Goal: Information Seeking & Learning: Learn about a topic

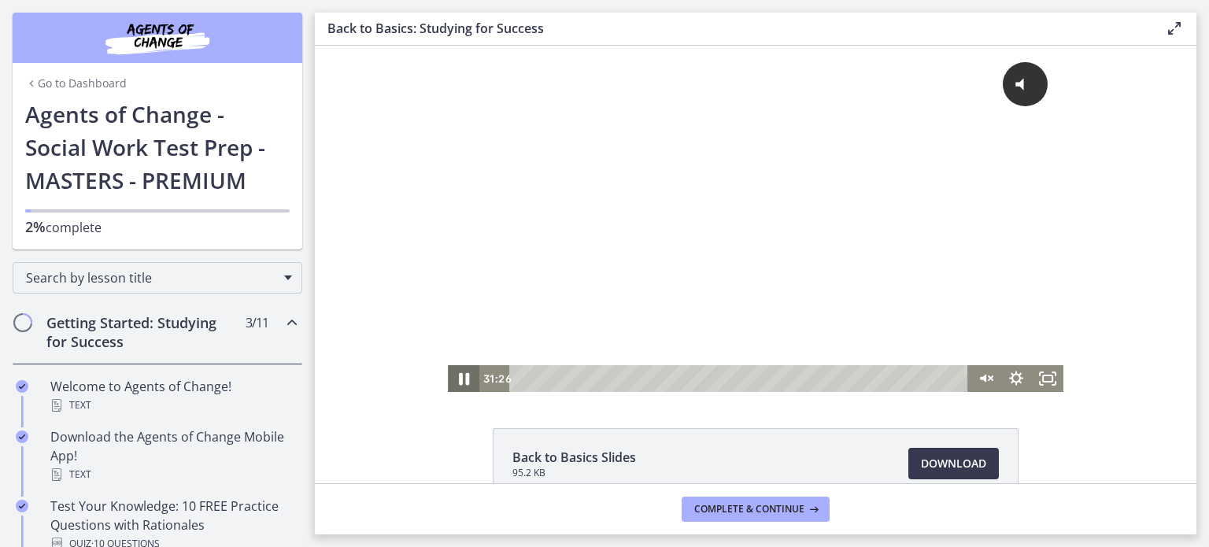
click at [458, 370] on icon "Pause" at bounding box center [464, 379] width 38 height 32
click at [720, 303] on div "Click for sound @keyframes VOLUME_SMALL_WAVE_FLASH { 0% { opacity: 0; } 33% { o…" at bounding box center [756, 206] width 616 height 320
click at [452, 379] on icon "Play Video" at bounding box center [465, 379] width 38 height 32
click at [466, 385] on icon "Pause" at bounding box center [464, 379] width 38 height 32
click at [465, 375] on icon "Play Video" at bounding box center [465, 379] width 38 height 32
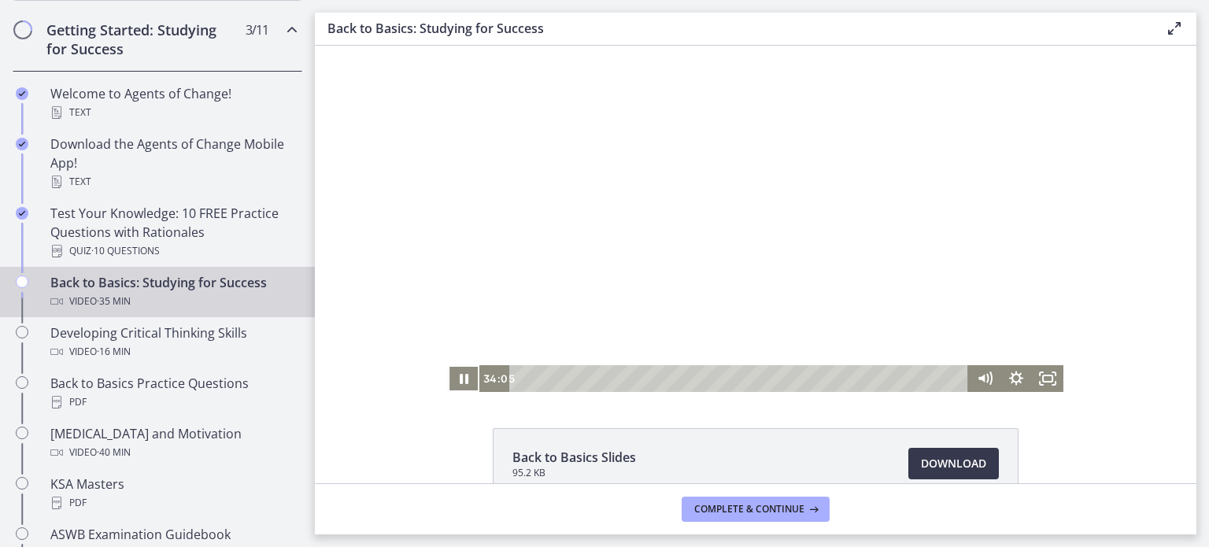
scroll to position [298, 0]
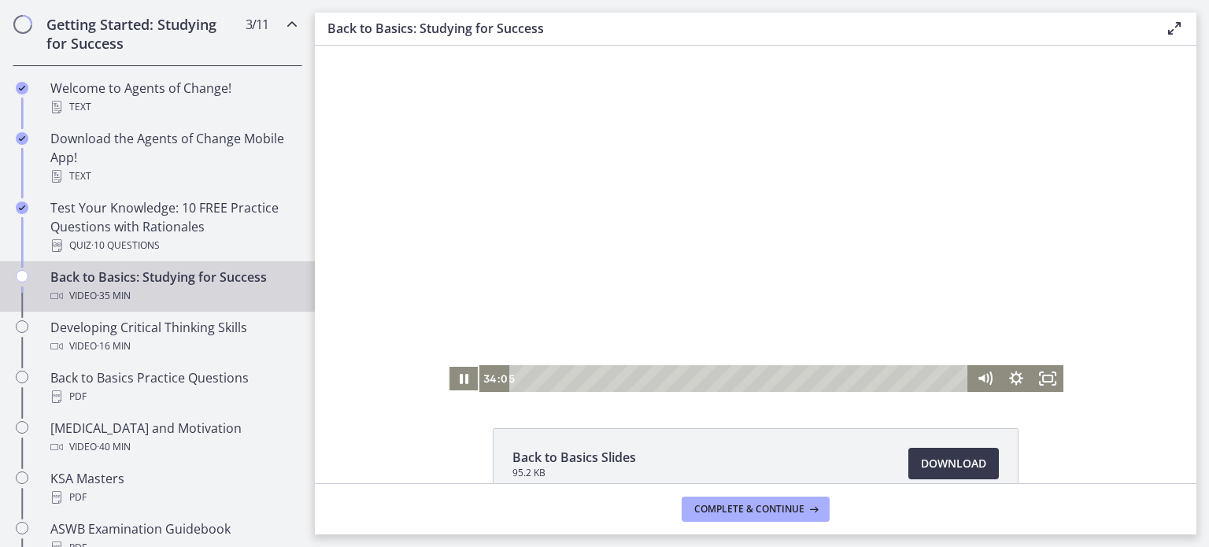
drag, startPoint x: 309, startPoint y: 143, endPoint x: 6, endPoint y: 176, distance: 304.7
drag, startPoint x: 1184, startPoint y: 267, endPoint x: 869, endPoint y: 323, distance: 319.8
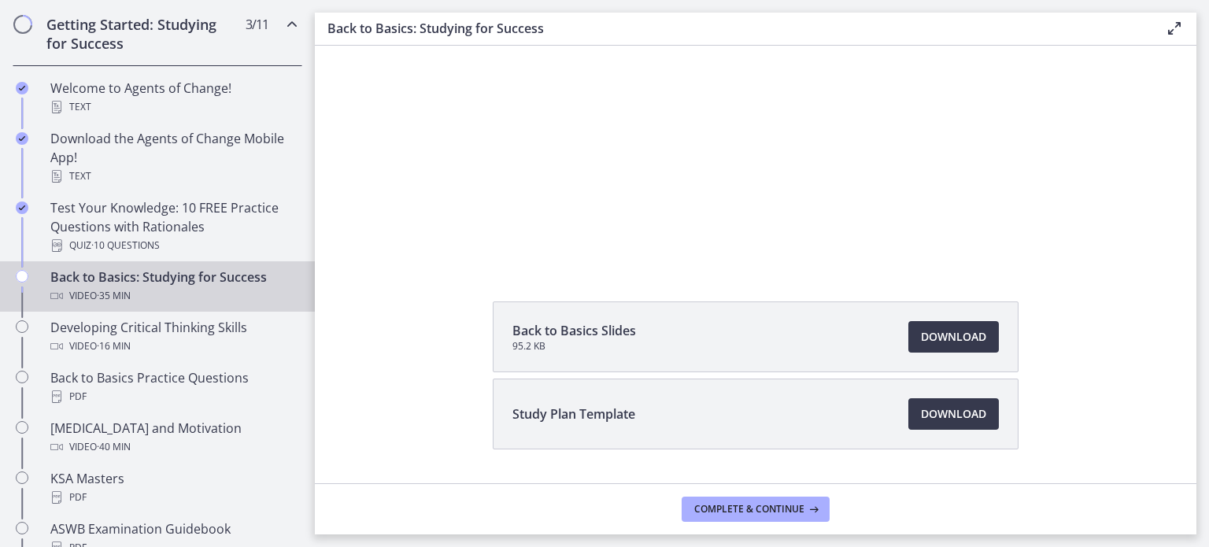
scroll to position [167, 0]
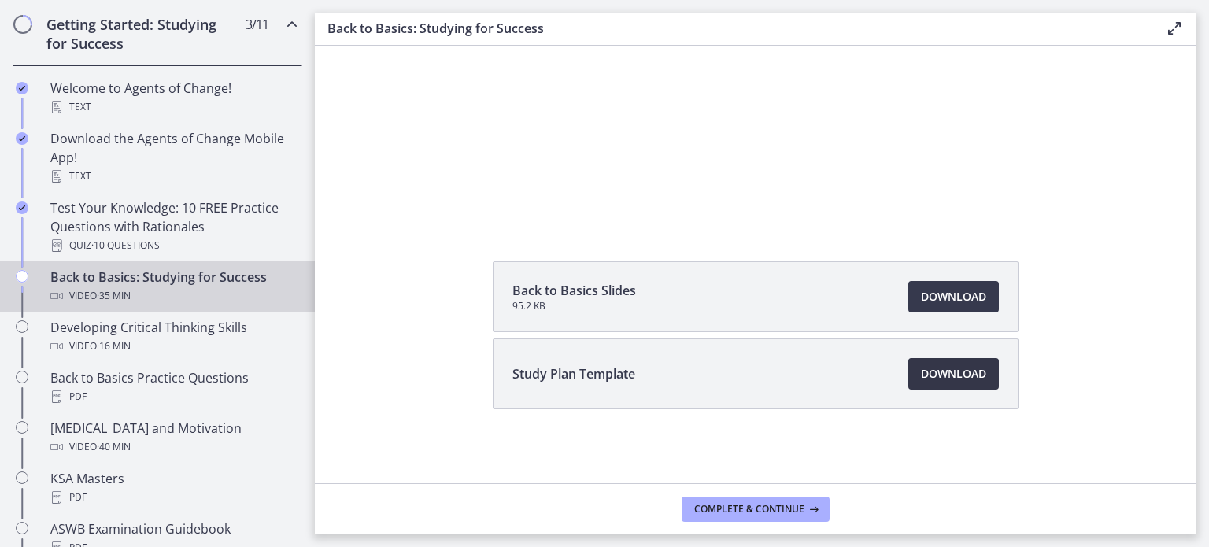
click at [963, 377] on span "Download Opens in a new window" at bounding box center [953, 373] width 65 height 19
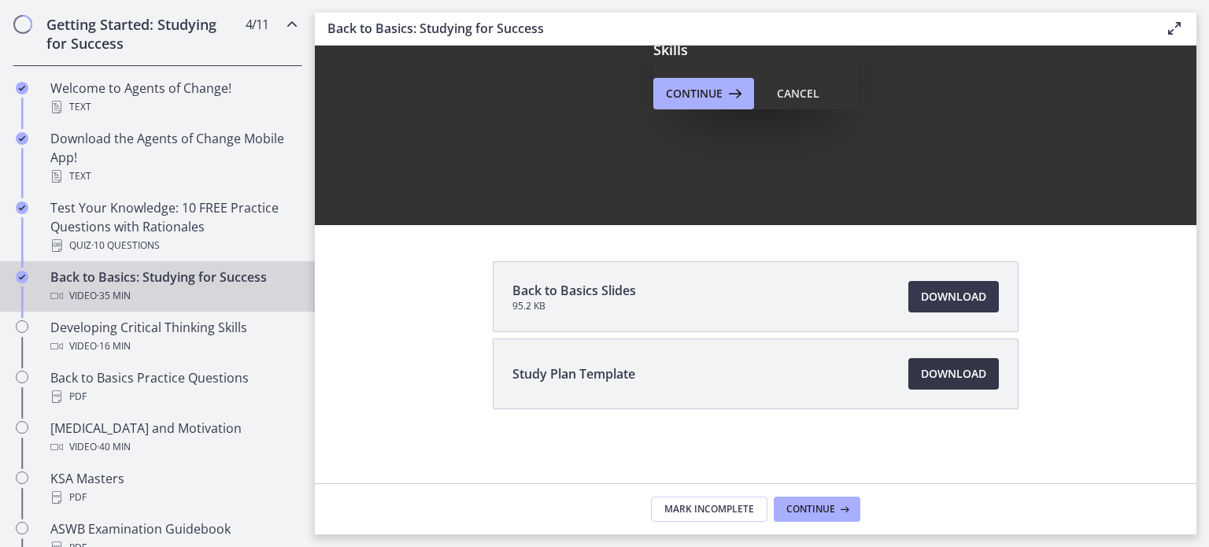
scroll to position [0, 0]
click at [797, 516] on button "Continue" at bounding box center [817, 509] width 87 height 25
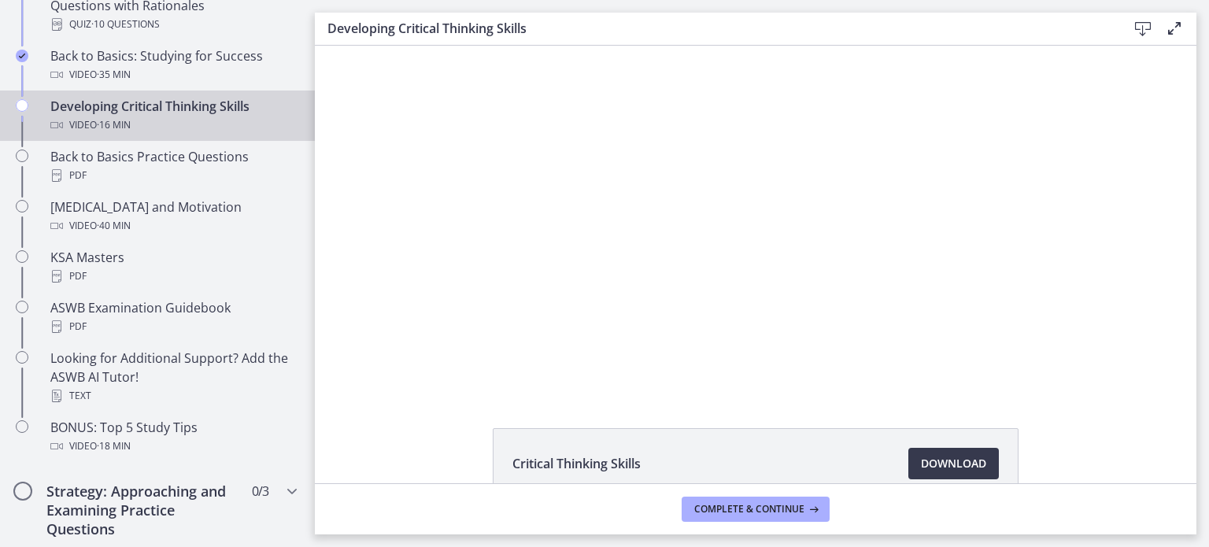
scroll to position [522, 0]
drag, startPoint x: 309, startPoint y: 226, endPoint x: 5, endPoint y: 239, distance: 304.1
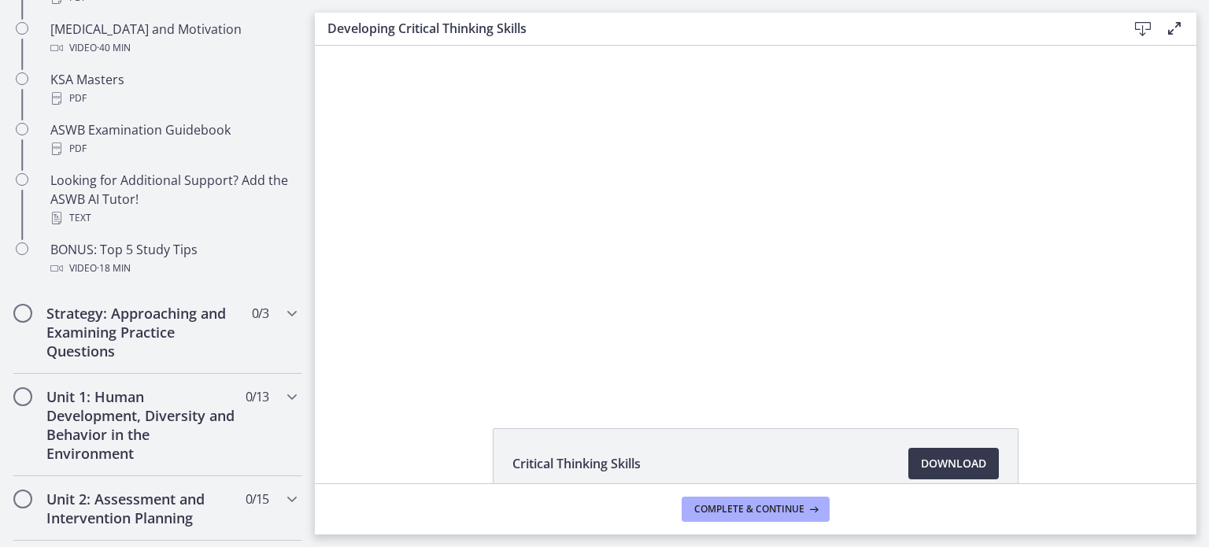
scroll to position [687, 0]
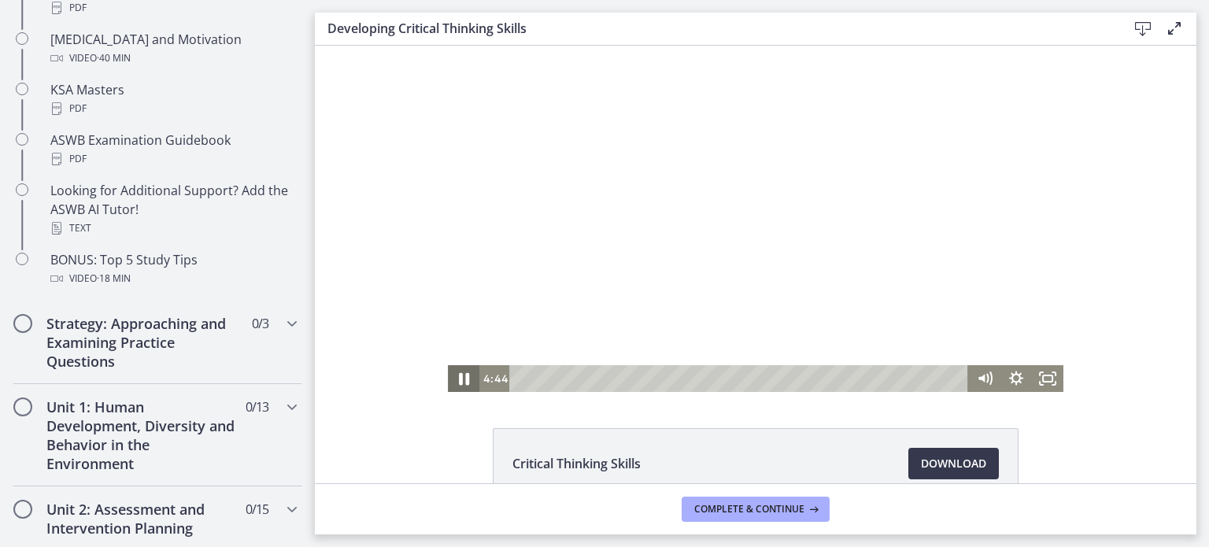
click at [465, 378] on icon "Pause" at bounding box center [464, 379] width 38 height 32
click at [465, 378] on icon "Play Video" at bounding box center [465, 379] width 38 height 32
click at [465, 378] on icon "Pause" at bounding box center [463, 378] width 31 height 27
click at [465, 378] on icon "Play Video" at bounding box center [465, 379] width 38 height 32
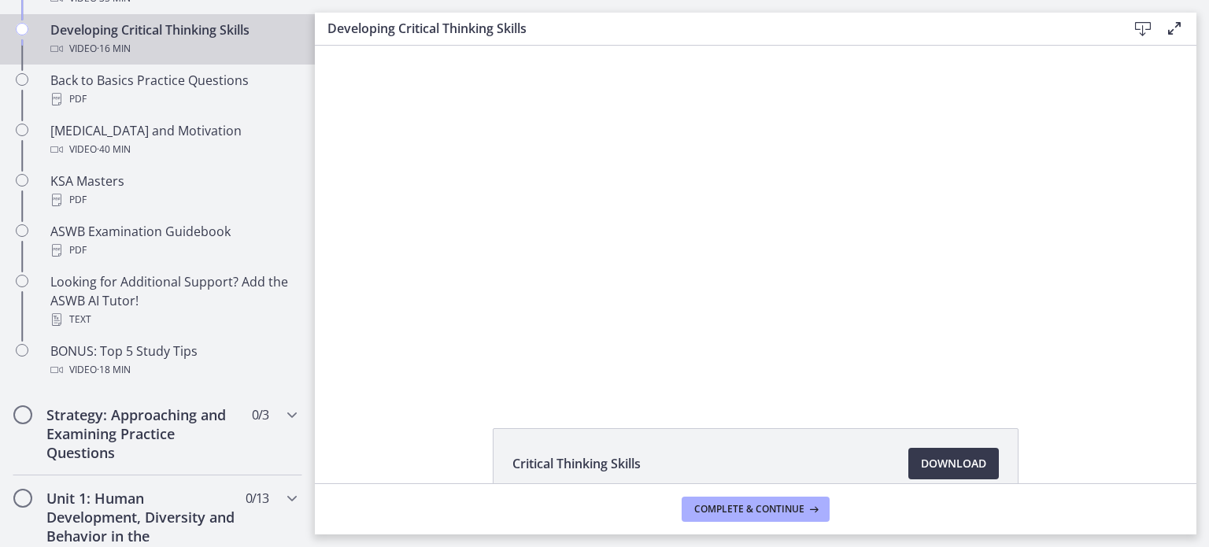
scroll to position [592, 0]
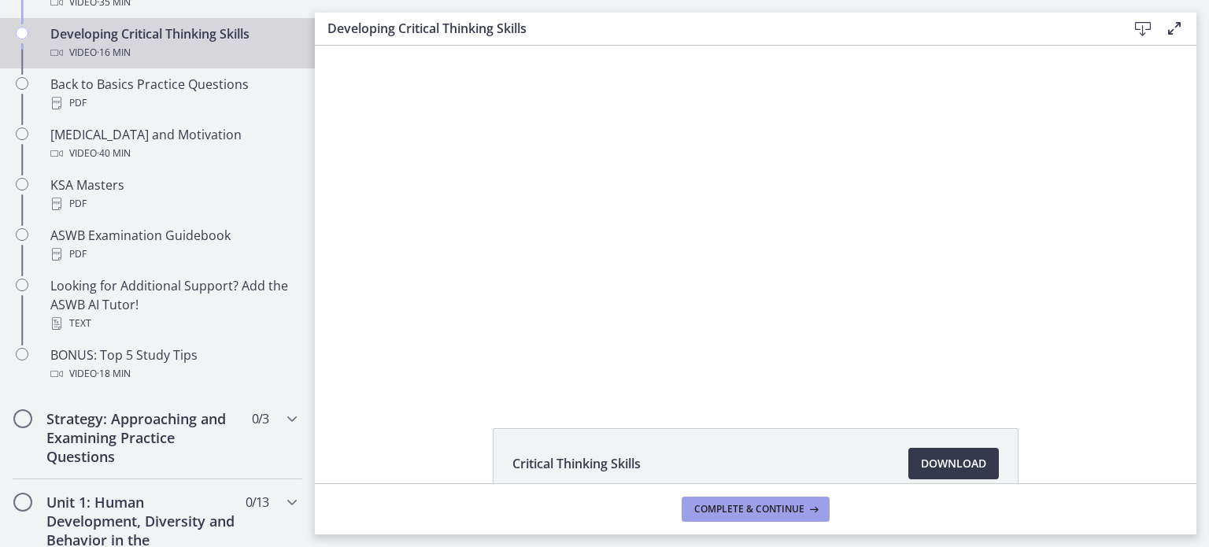
click at [798, 516] on span "Complete & continue" at bounding box center [749, 509] width 110 height 13
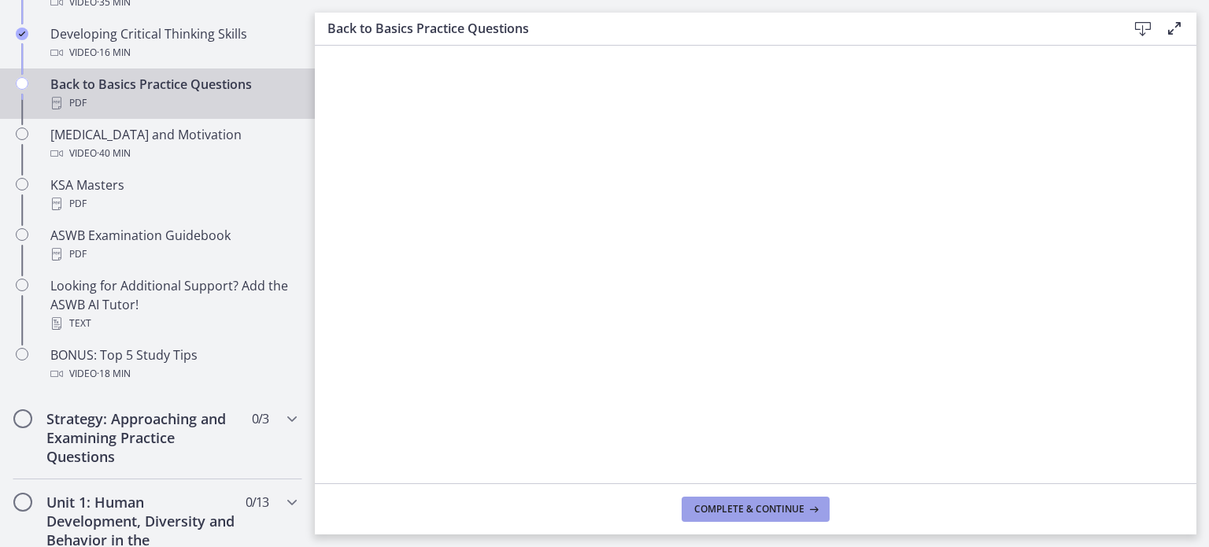
click at [732, 512] on span "Complete & continue" at bounding box center [749, 509] width 110 height 13
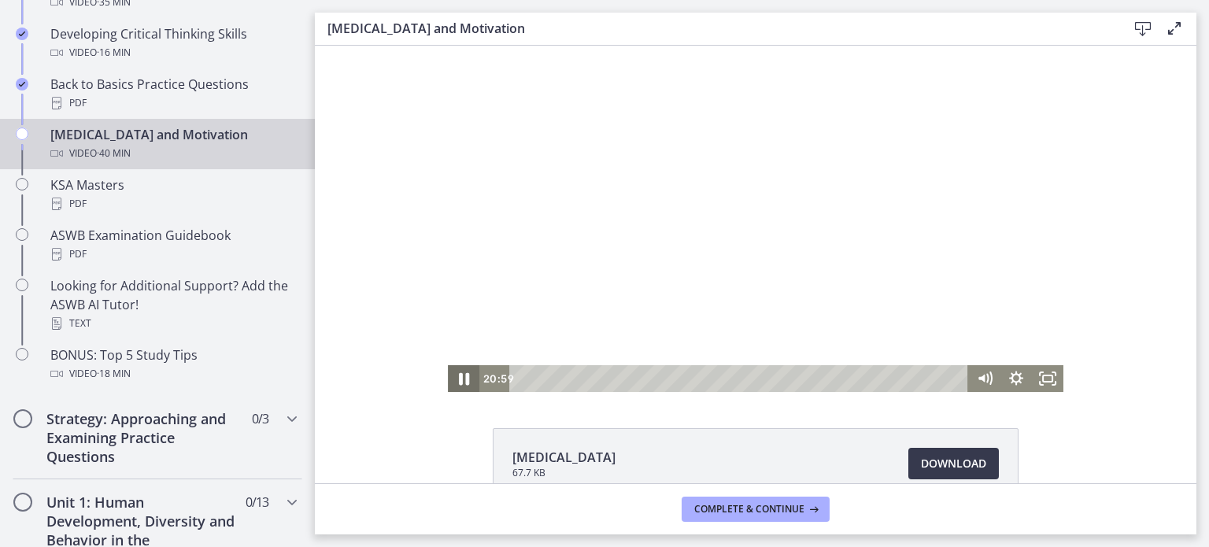
click at [463, 372] on icon "Pause" at bounding box center [464, 379] width 38 height 32
click at [459, 383] on icon "Play Video" at bounding box center [464, 378] width 31 height 27
click at [460, 387] on icon "Pause" at bounding box center [464, 379] width 38 height 32
click at [453, 380] on icon "Play Video" at bounding box center [464, 378] width 31 height 27
click at [459, 375] on icon "Pause" at bounding box center [464, 379] width 10 height 13
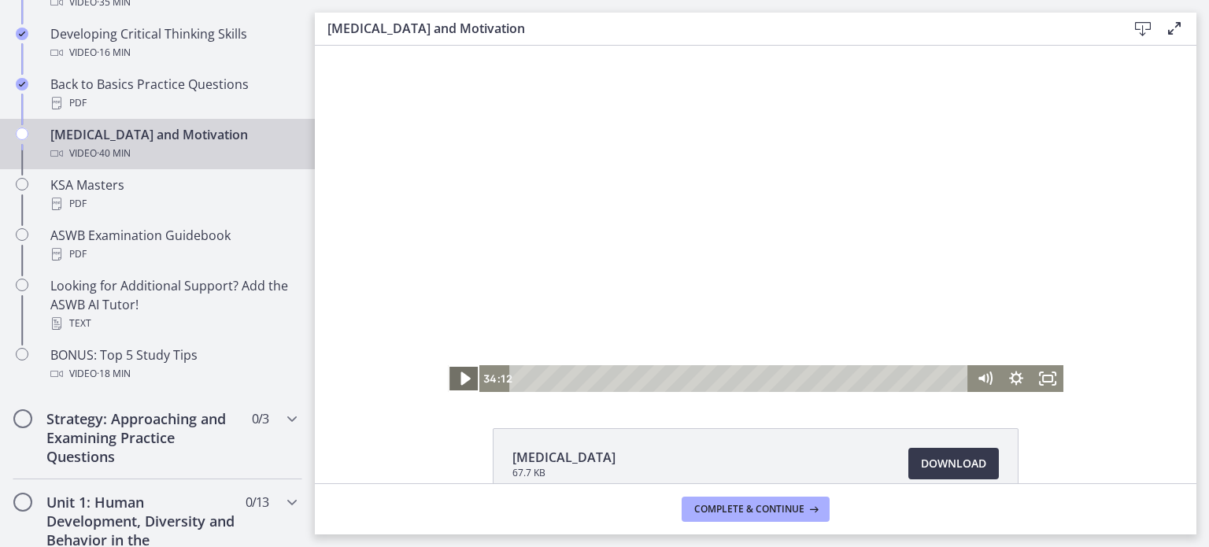
click at [453, 375] on icon "Play Video" at bounding box center [465, 379] width 38 height 32
click at [904, 382] on div "Playbar" at bounding box center [908, 378] width 9 height 9
click at [447, 377] on icon "Pause" at bounding box center [464, 379] width 38 height 32
click at [449, 377] on icon "Play Video" at bounding box center [464, 378] width 31 height 27
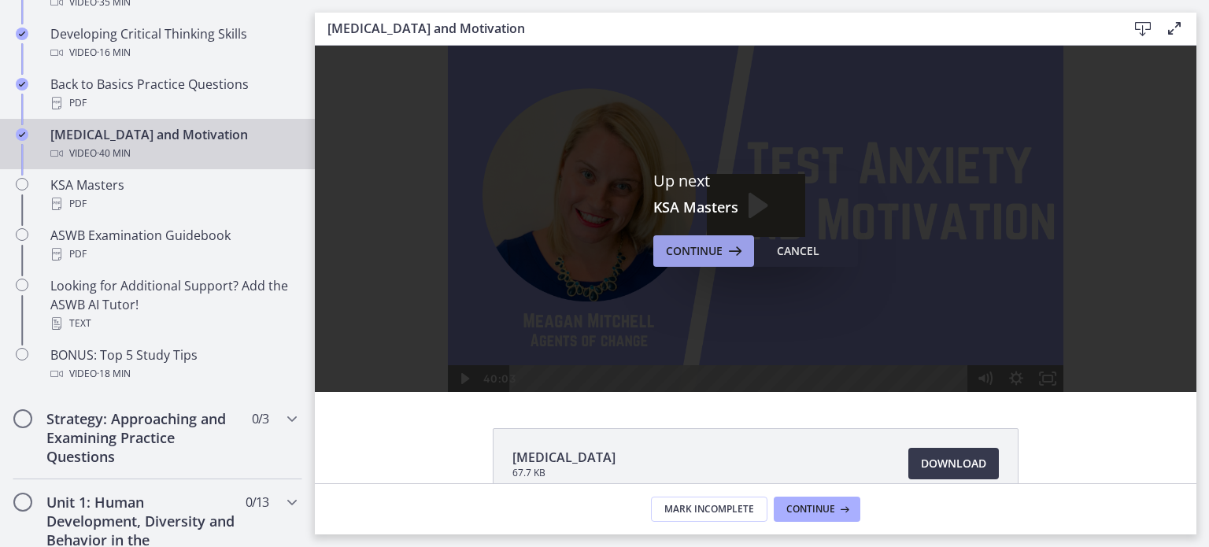
click at [728, 249] on icon at bounding box center [734, 251] width 22 height 19
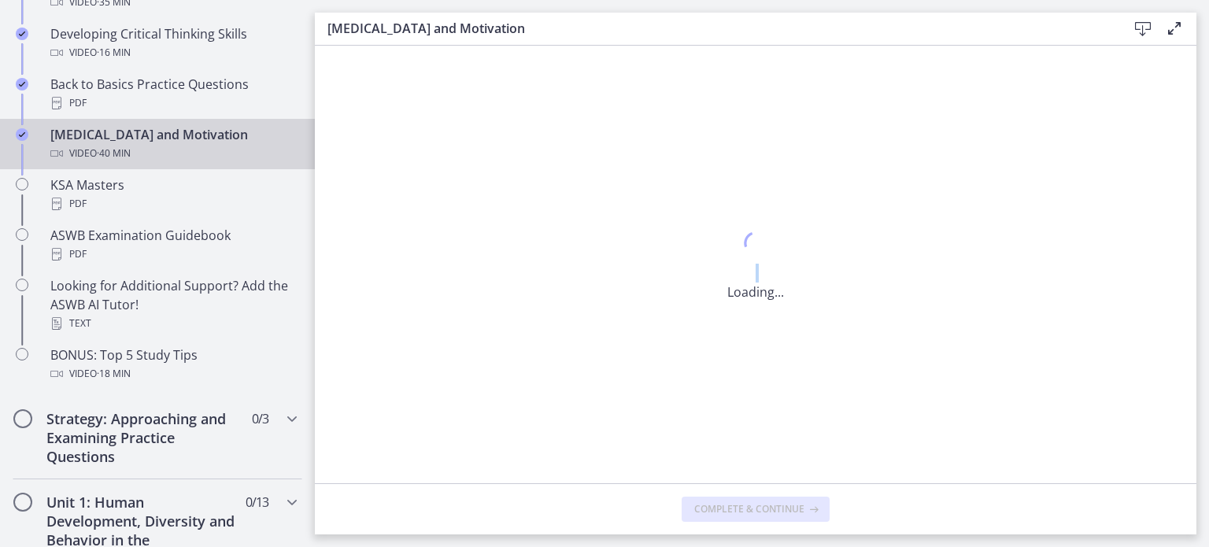
click at [728, 249] on div at bounding box center [755, 245] width 57 height 36
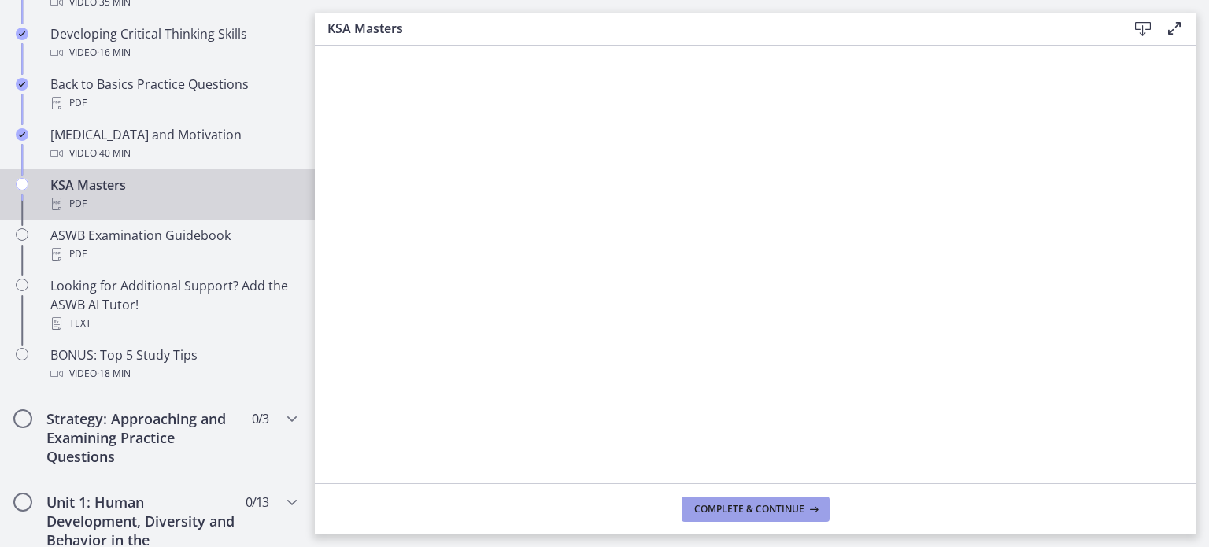
click at [742, 508] on span "Complete & continue" at bounding box center [749, 509] width 110 height 13
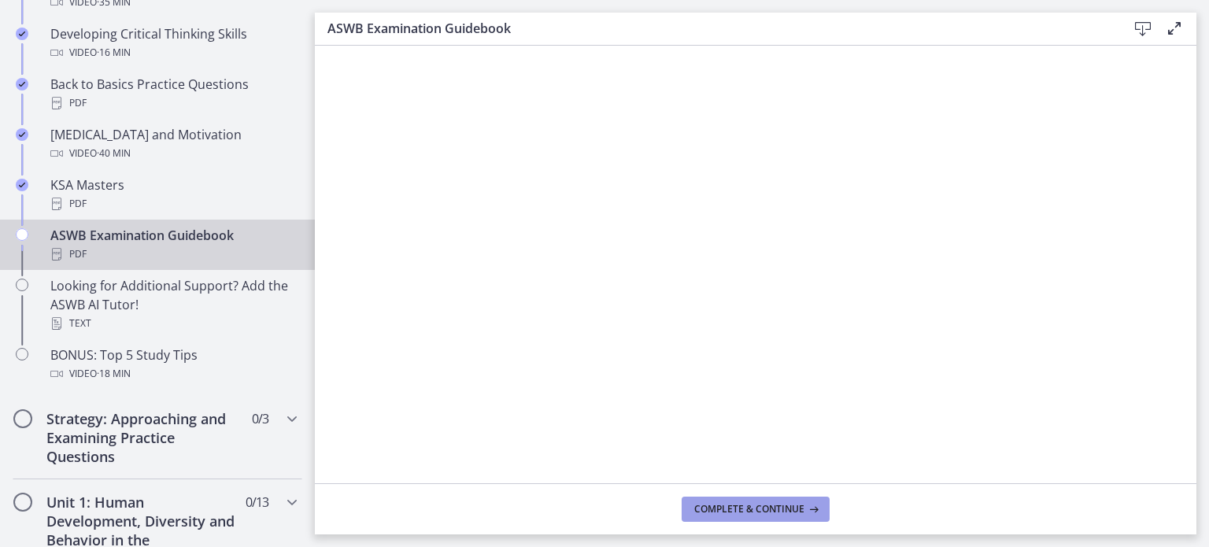
click at [811, 507] on icon at bounding box center [812, 509] width 16 height 13
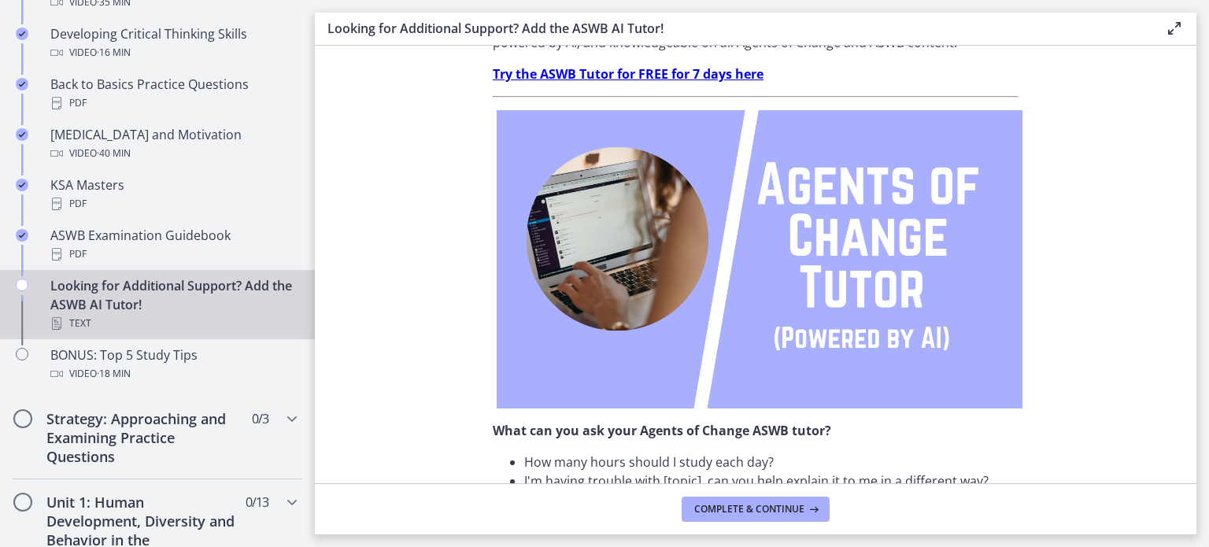
scroll to position [157, 0]
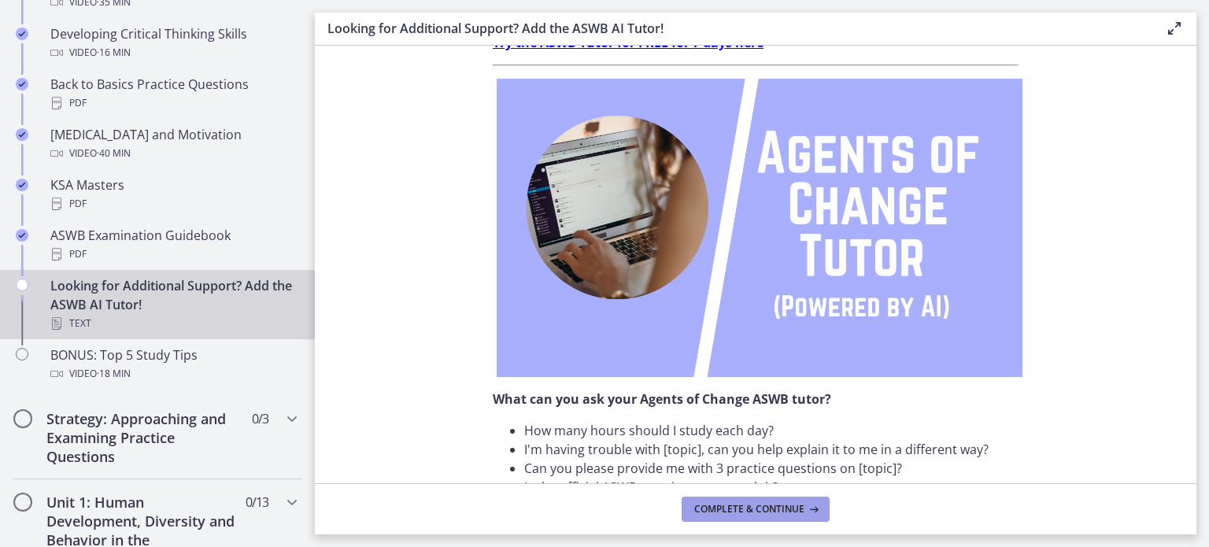
click at [703, 518] on button "Complete & continue" at bounding box center [756, 509] width 148 height 25
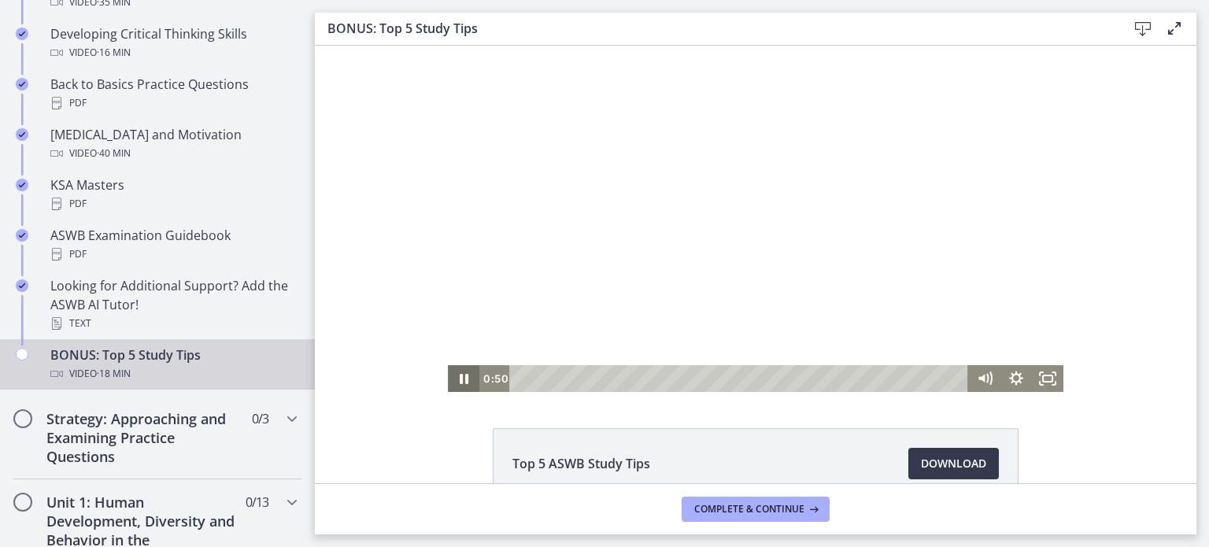
click at [460, 376] on icon "Pause" at bounding box center [464, 379] width 9 height 10
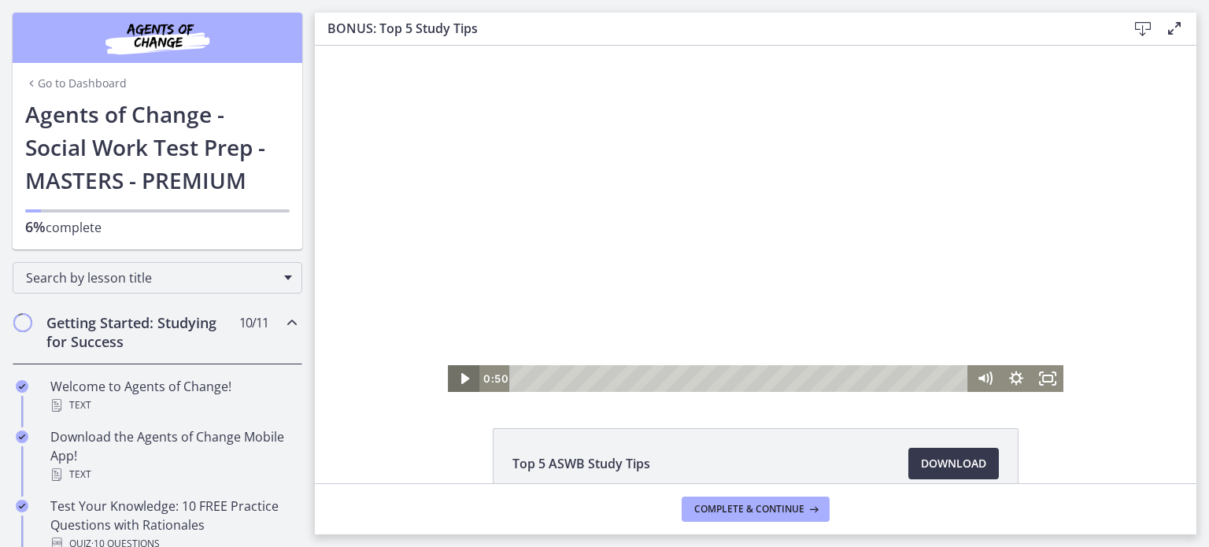
scroll to position [592, 0]
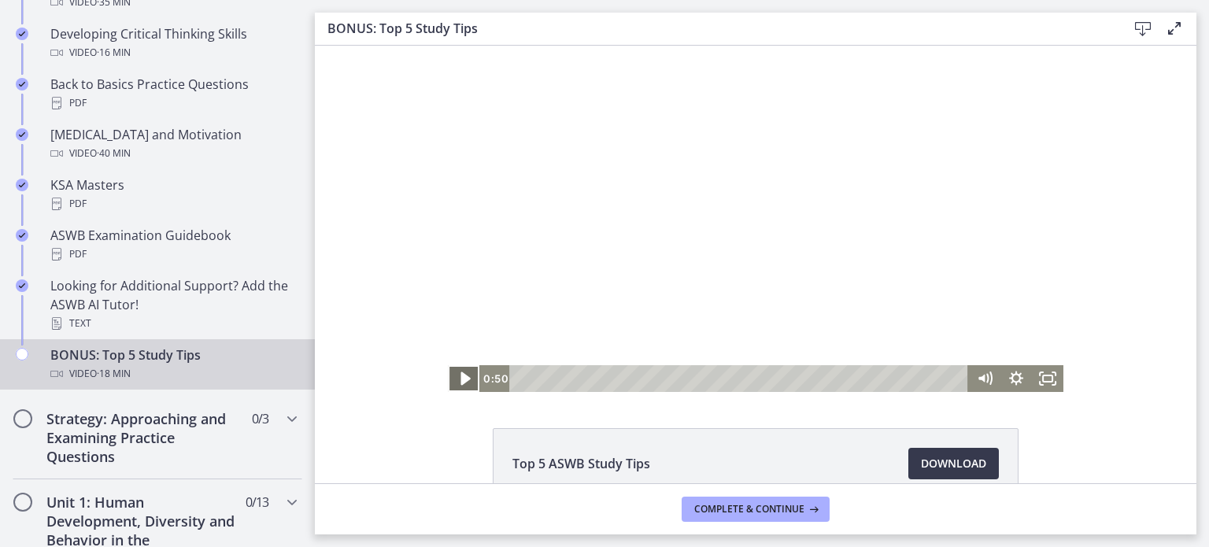
click at [462, 385] on icon "Play Video" at bounding box center [465, 379] width 38 height 32
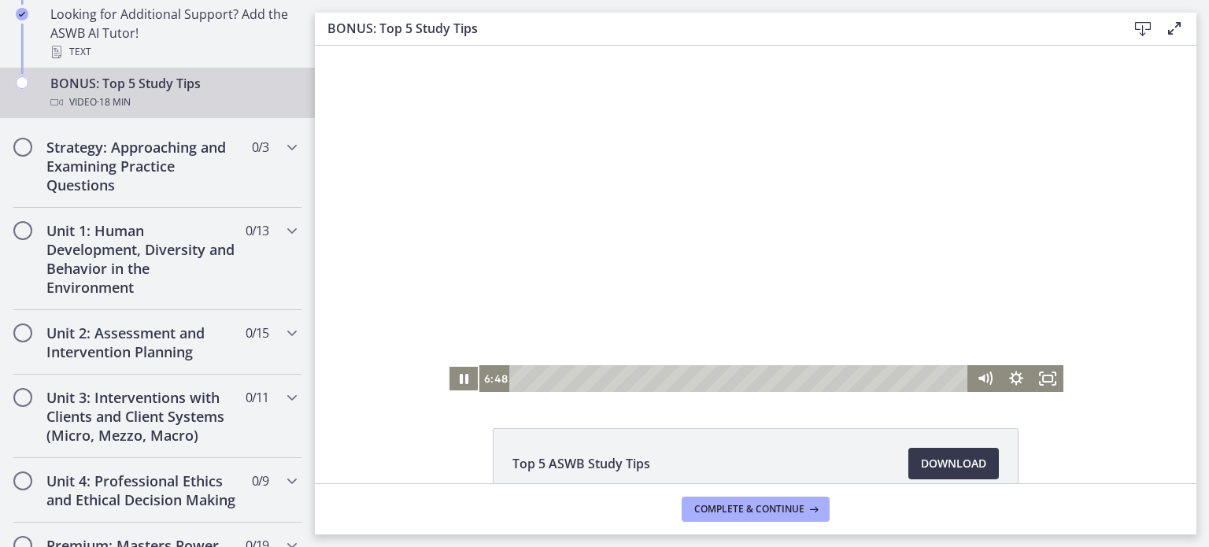
scroll to position [888, 0]
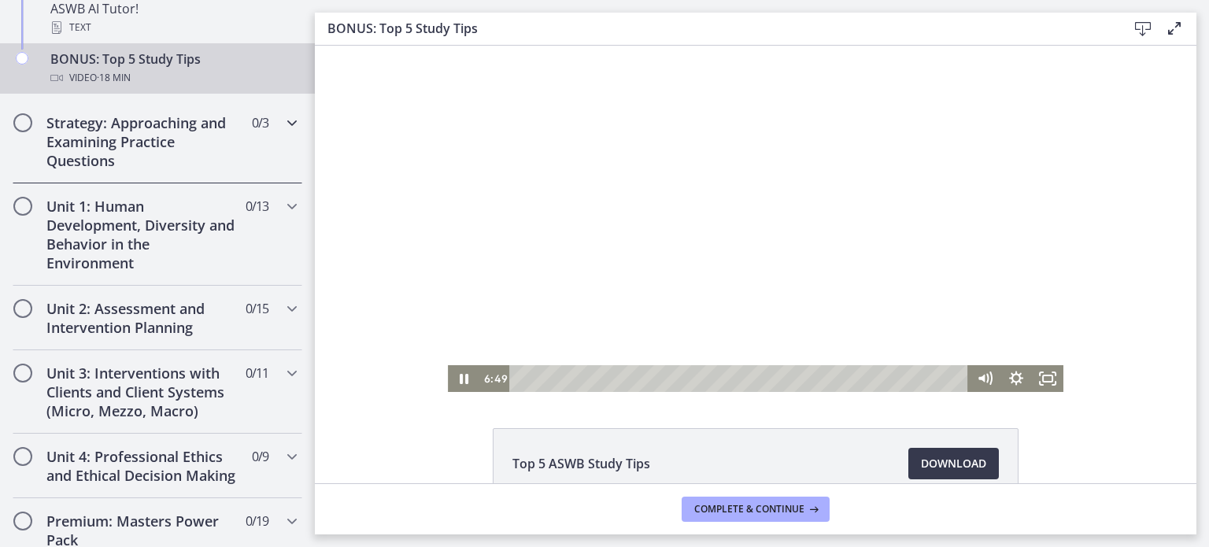
click at [283, 176] on div "Strategy: Approaching and Examining Practice Questions 0 / 3 Completed" at bounding box center [158, 141] width 290 height 83
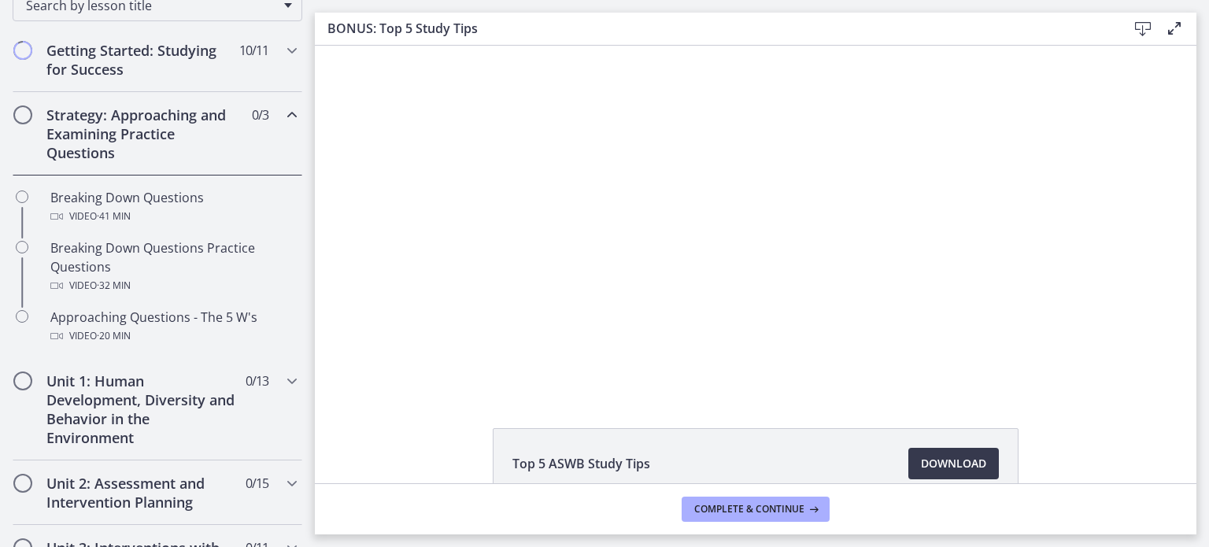
scroll to position [273, 0]
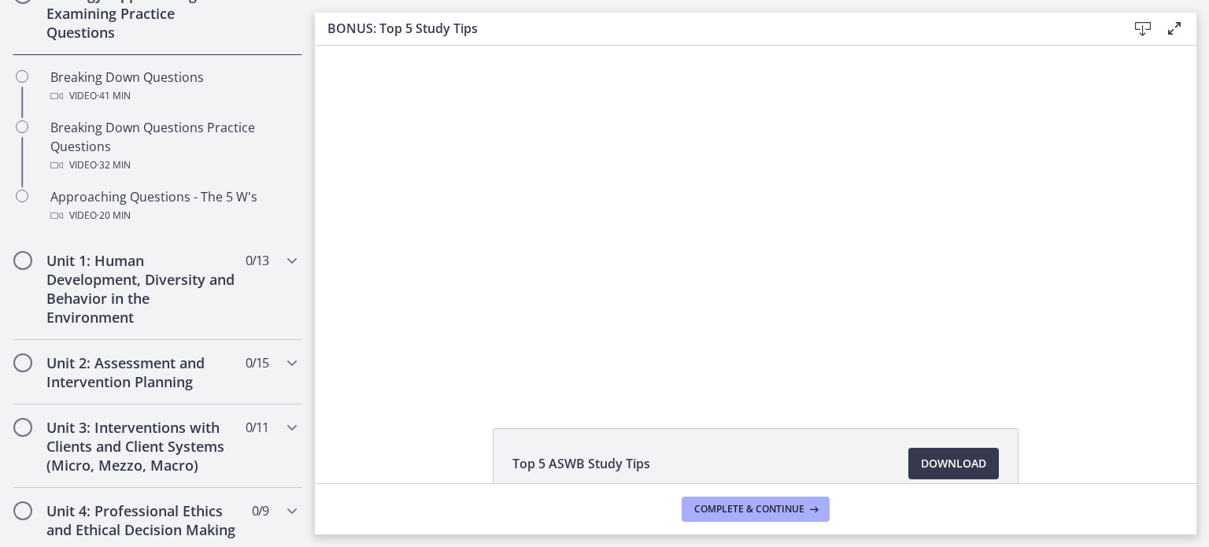
drag, startPoint x: 312, startPoint y: 137, endPoint x: 16, endPoint y: 133, distance: 296.8
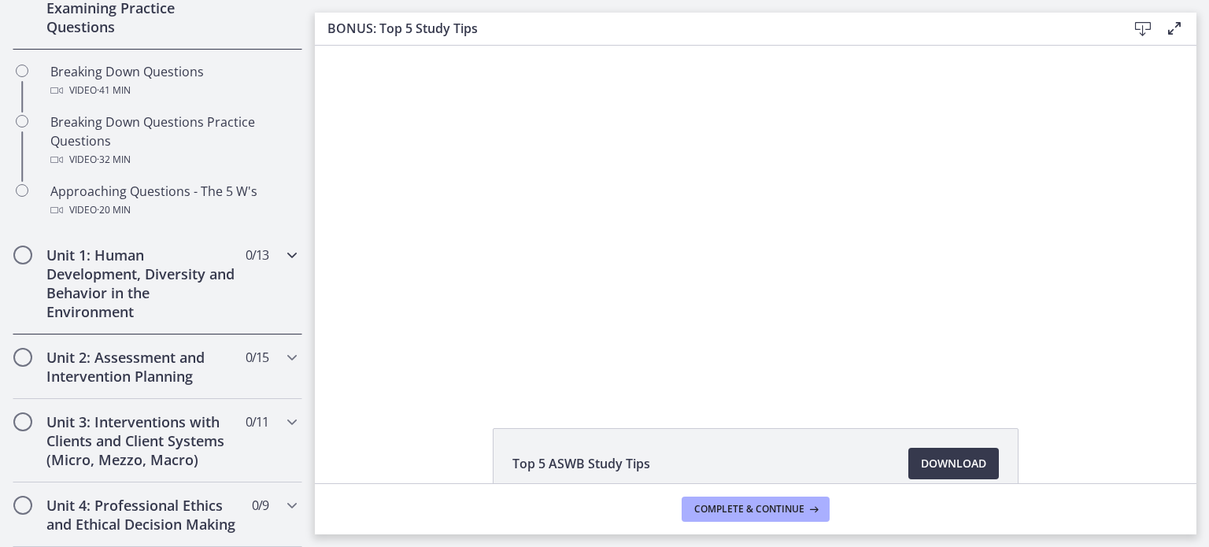
click at [275, 267] on div "Unit 1: Human Development, Diversity and Behavior in the Environment 0 / 13 Com…" at bounding box center [158, 283] width 290 height 102
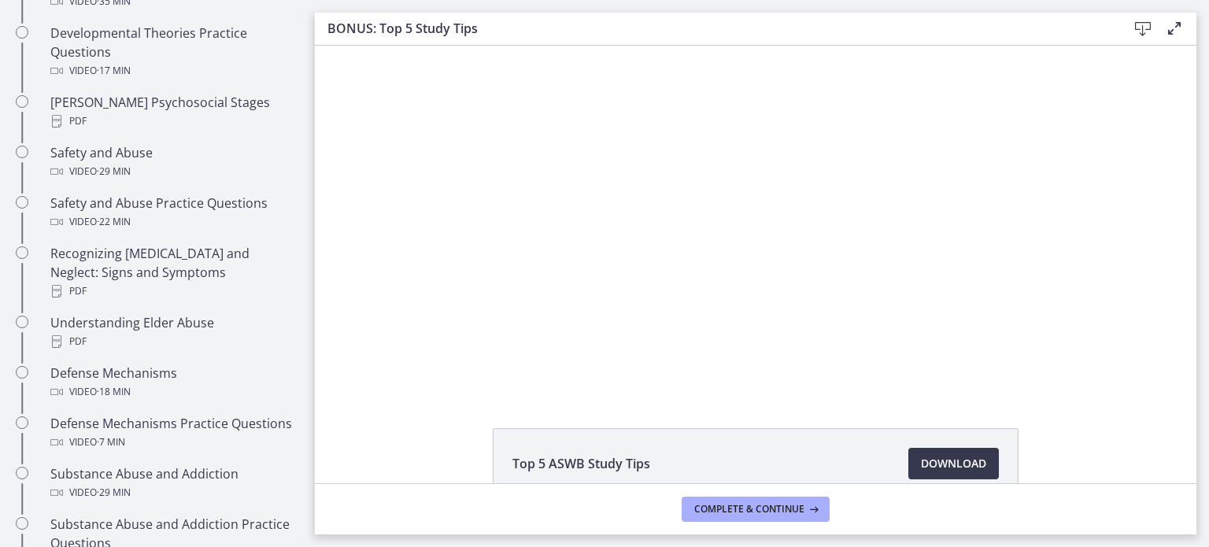
scroll to position [658, 0]
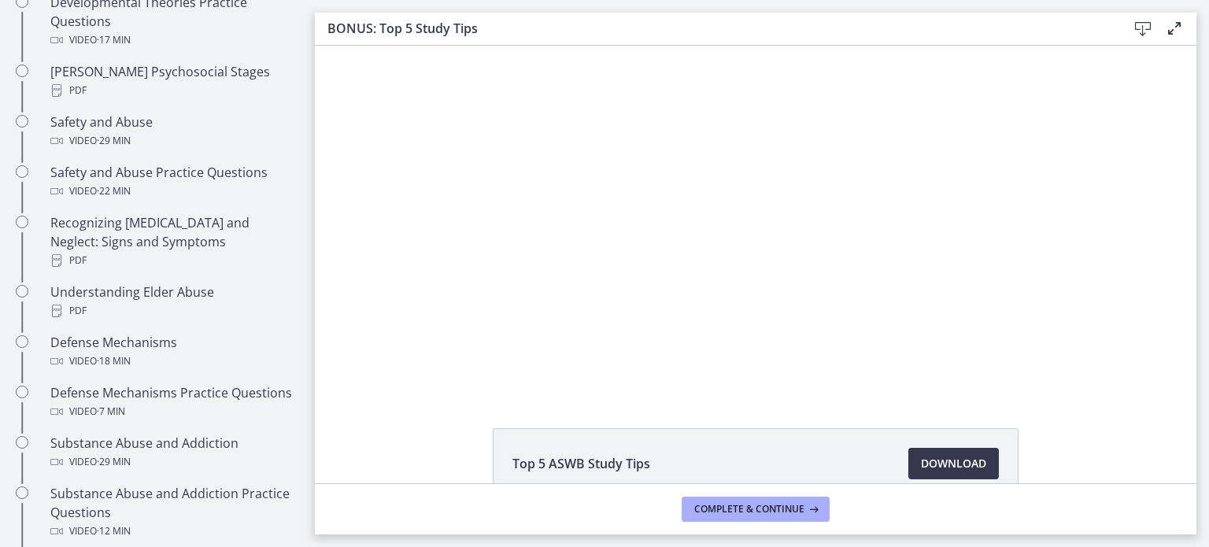
drag, startPoint x: 620, startPoint y: 287, endPoint x: 368, endPoint y: 109, distance: 308.8
click at [368, 109] on div "Click for sound @keyframes VOLUME_SMALL_WAVE_FLASH { 0% { opacity: 0; } 33% { o…" at bounding box center [756, 219] width 882 height 346
drag, startPoint x: 626, startPoint y: 248, endPoint x: 368, endPoint y: 125, distance: 285.2
click at [368, 125] on div "Click for sound @keyframes VOLUME_SMALL_WAVE_FLASH { 0% { opacity: 0; } 33% { o…" at bounding box center [756, 219] width 882 height 346
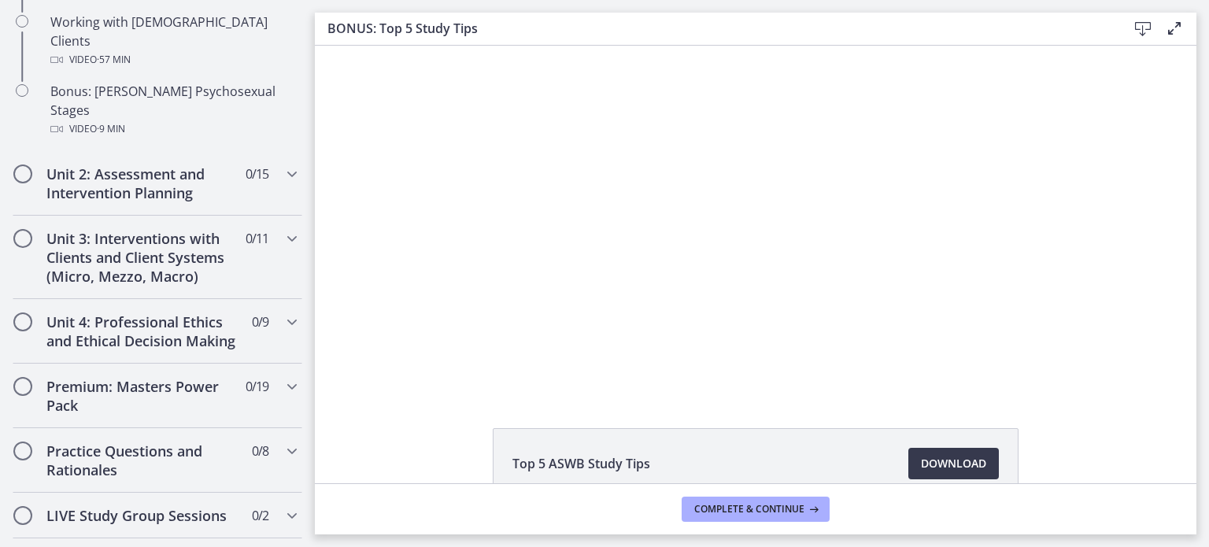
scroll to position [1200, 0]
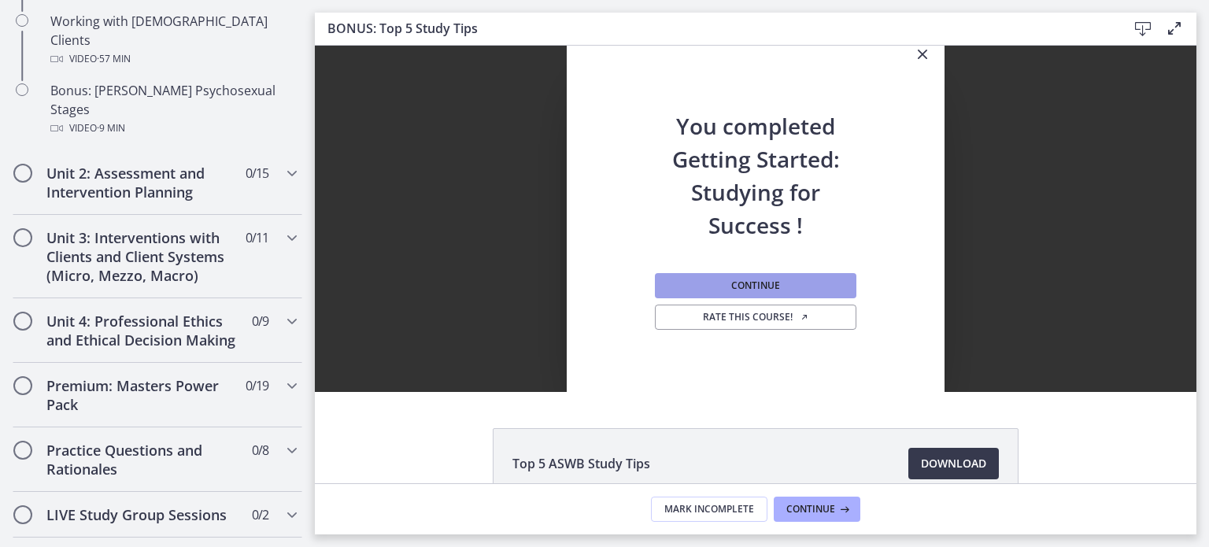
click at [752, 283] on span "Continue" at bounding box center [755, 285] width 49 height 13
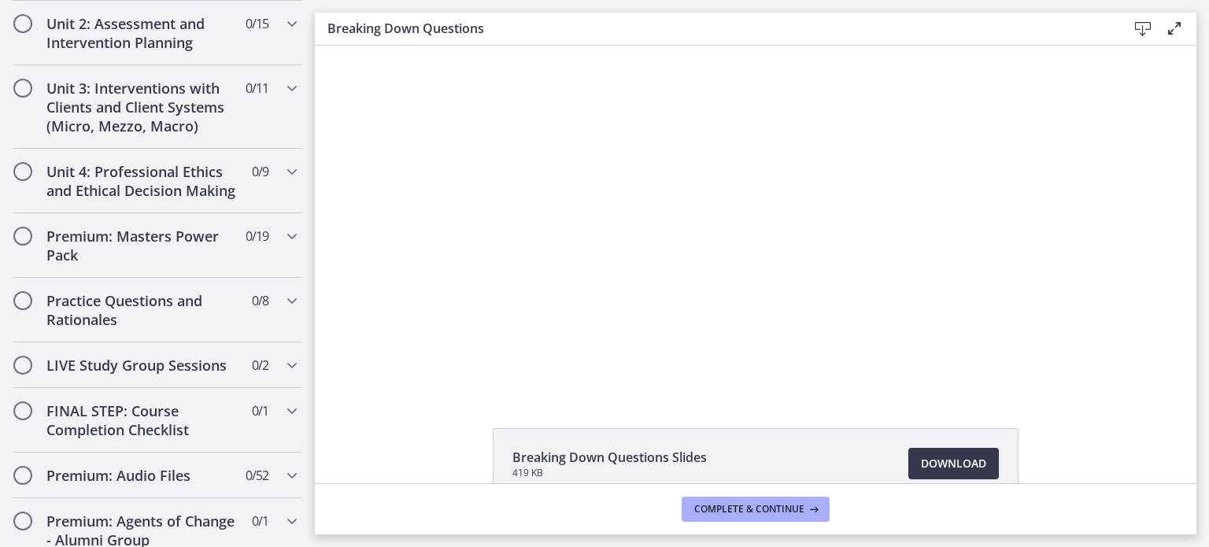
drag, startPoint x: 622, startPoint y: 331, endPoint x: 316, endPoint y: 113, distance: 375.4
click at [316, 113] on div "Click for sound @keyframes VOLUME_SMALL_WAVE_FLASH { 0% { opacity: 0; } 33% { o…" at bounding box center [756, 219] width 882 height 346
drag, startPoint x: 316, startPoint y: 113, endPoint x: 312, endPoint y: 74, distance: 39.6
click at [315, 74] on html "Click for sound @keyframes VOLUME_SMALL_WAVE_FLASH { 0% { opacity: 0; } 33% { o…" at bounding box center [756, 219] width 882 height 346
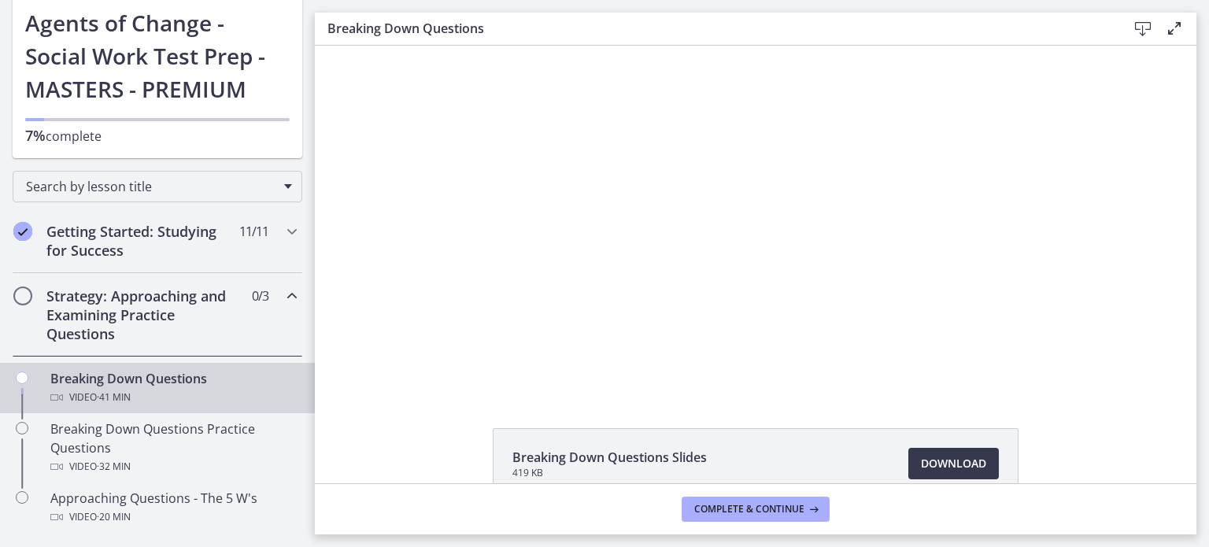
scroll to position [113, 0]
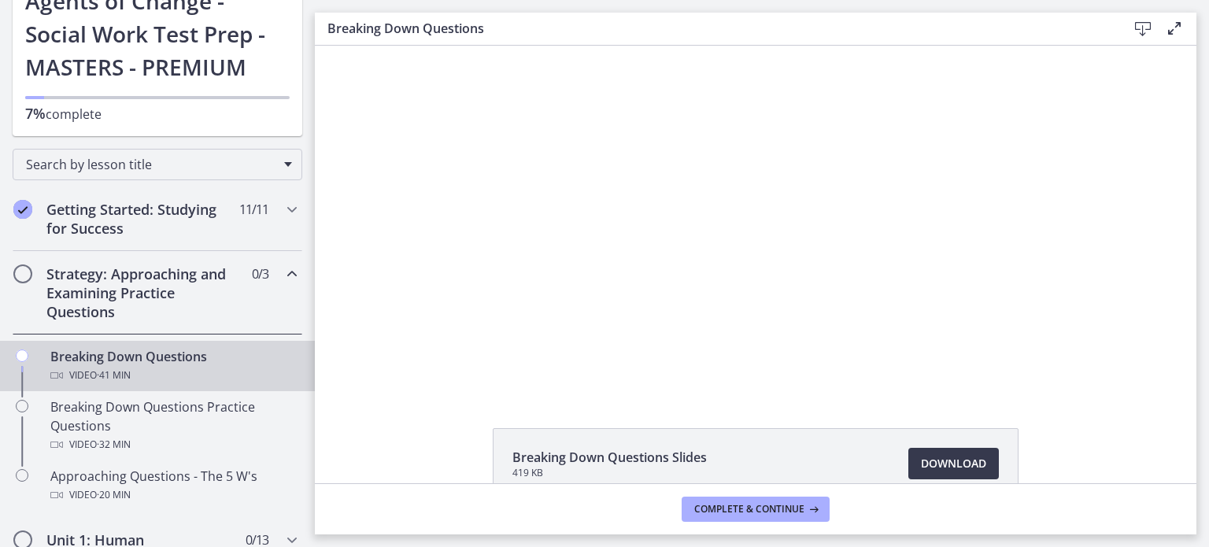
click at [277, 283] on div "Strategy: Approaching and Examining Practice Questions 0 / 3 Completed" at bounding box center [158, 292] width 290 height 83
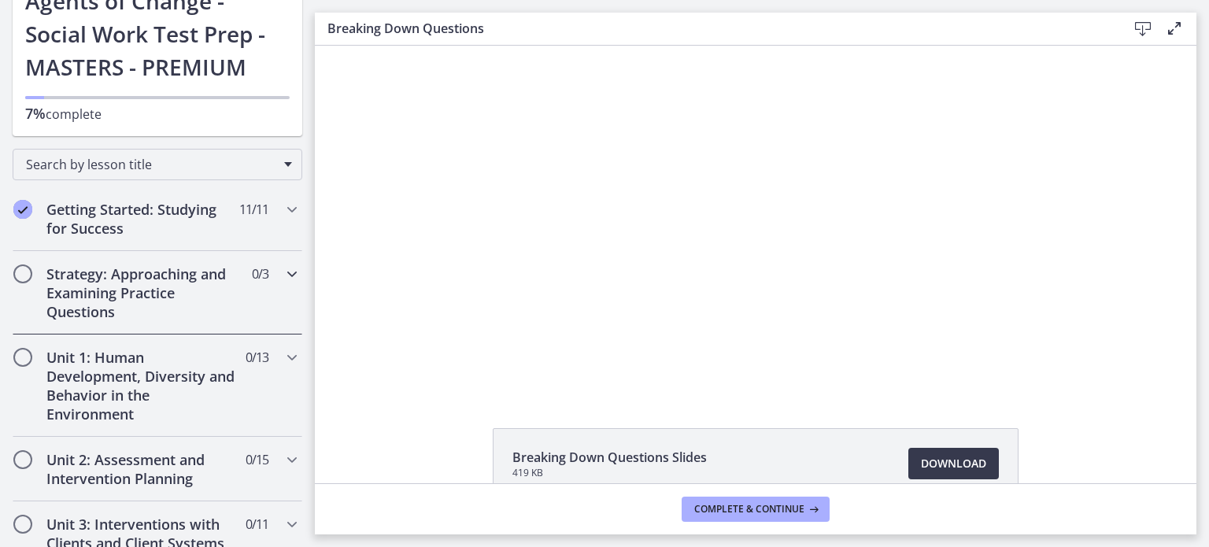
click at [277, 283] on div "Strategy: Approaching and Examining Practice Questions 0 / 3 Completed" at bounding box center [158, 292] width 290 height 83
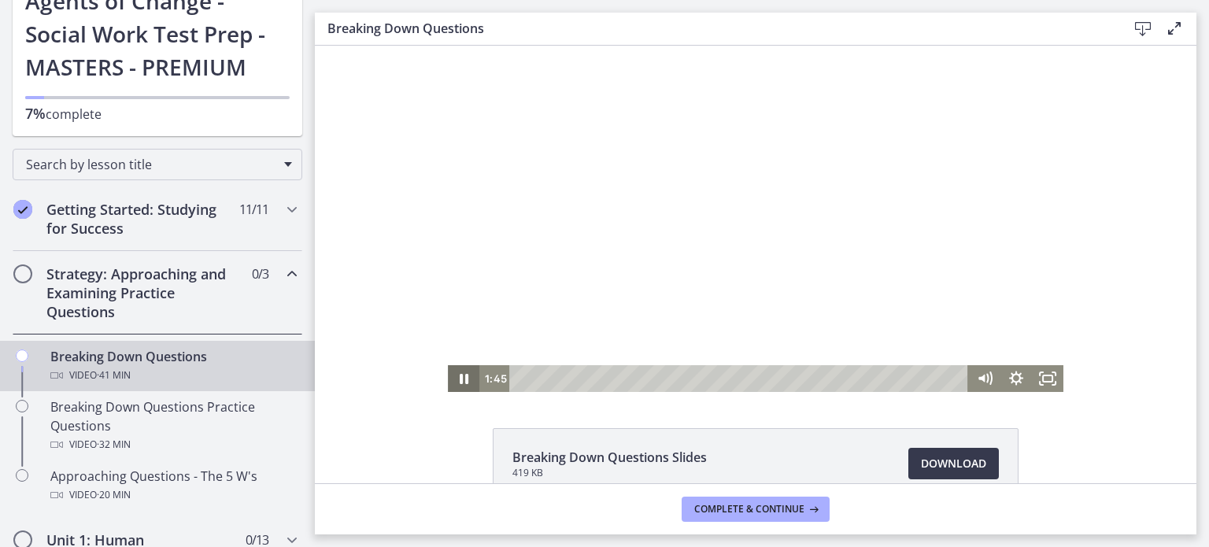
click at [467, 383] on icon "Pause" at bounding box center [463, 378] width 31 height 27
click at [460, 379] on icon "Play Video" at bounding box center [464, 378] width 9 height 13
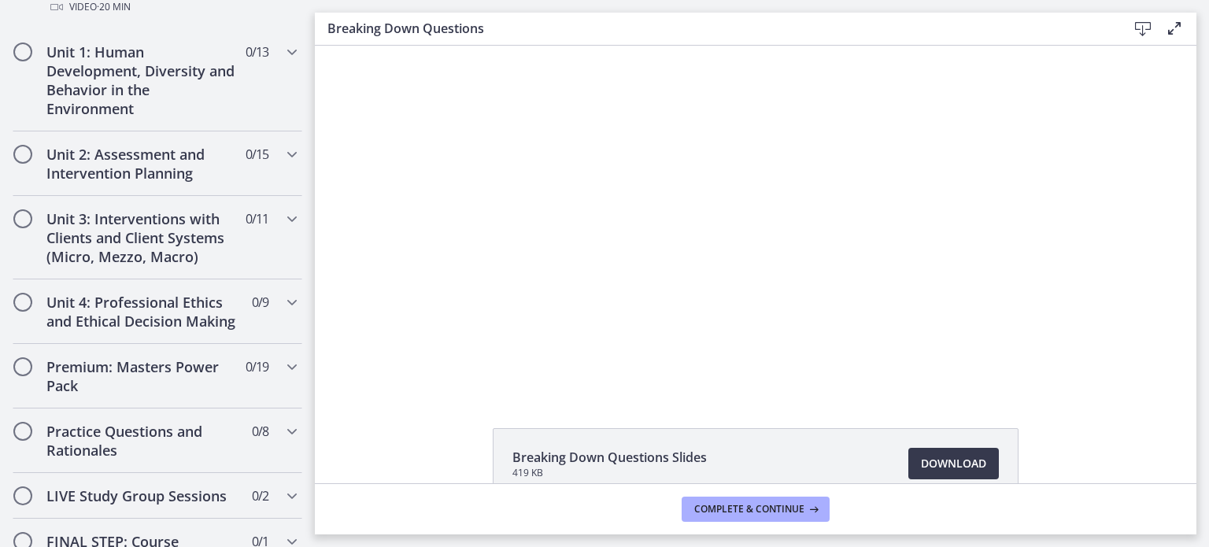
scroll to position [605, 0]
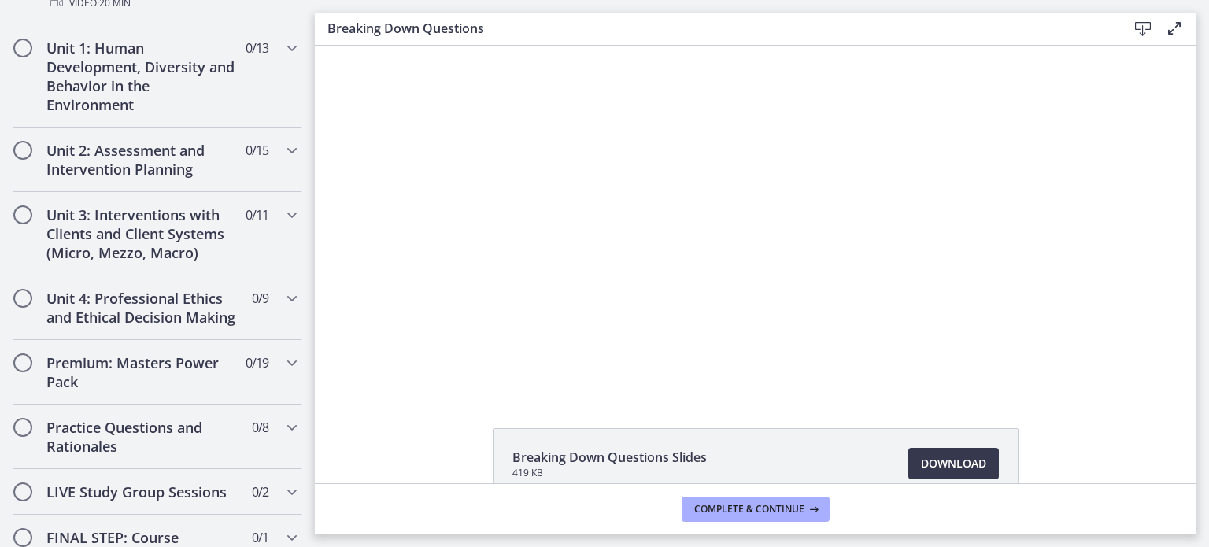
drag, startPoint x: 305, startPoint y: 194, endPoint x: 17, endPoint y: 314, distance: 311.9
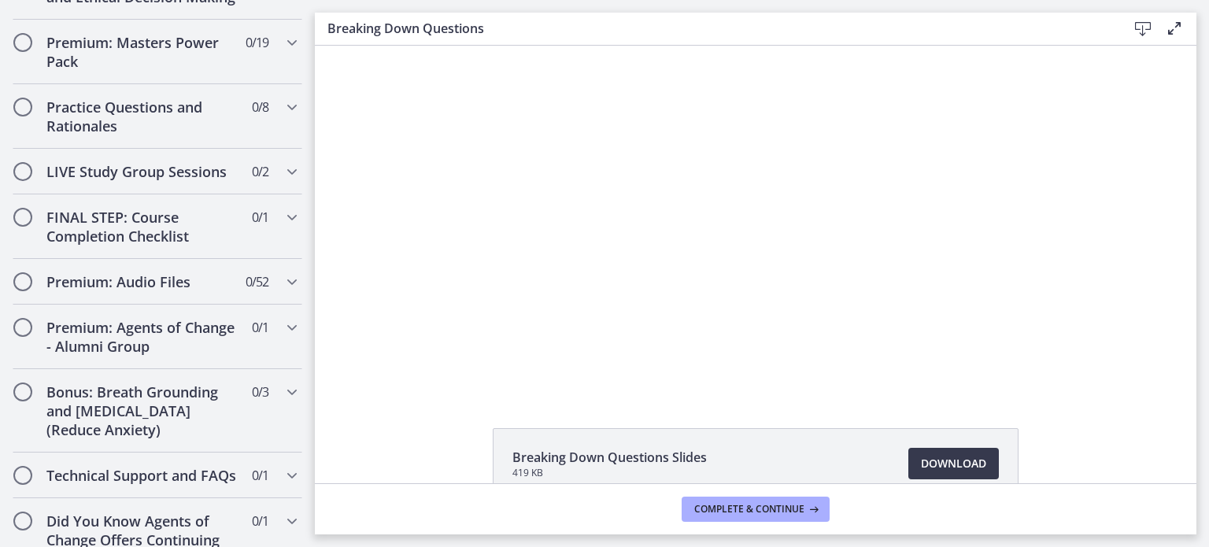
scroll to position [931, 0]
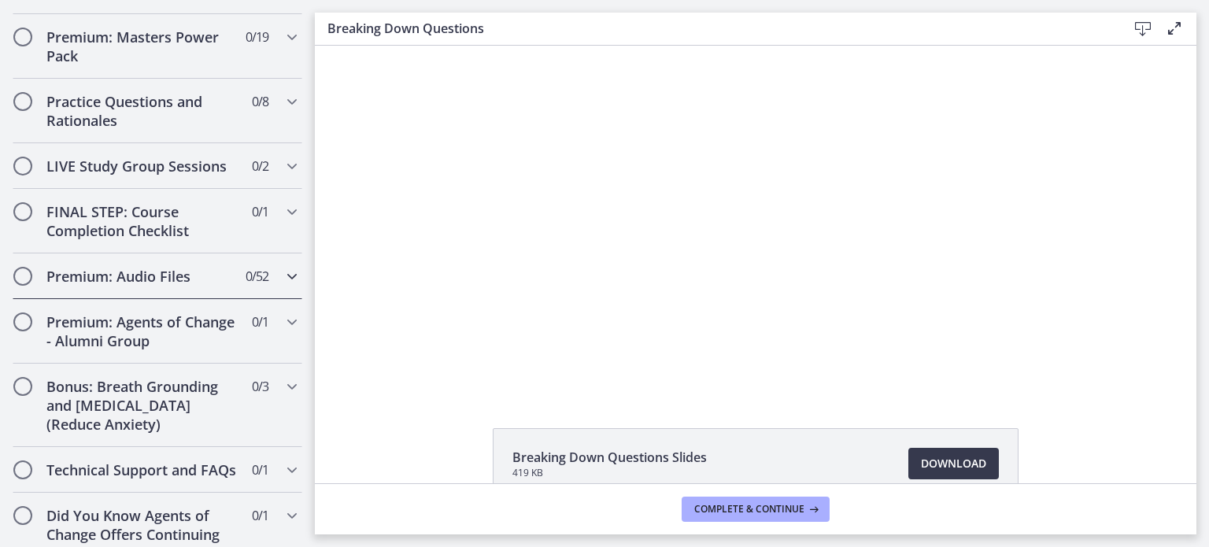
click at [272, 299] on div "Premium: Audio Files 0 / 52 Completed" at bounding box center [158, 276] width 290 height 46
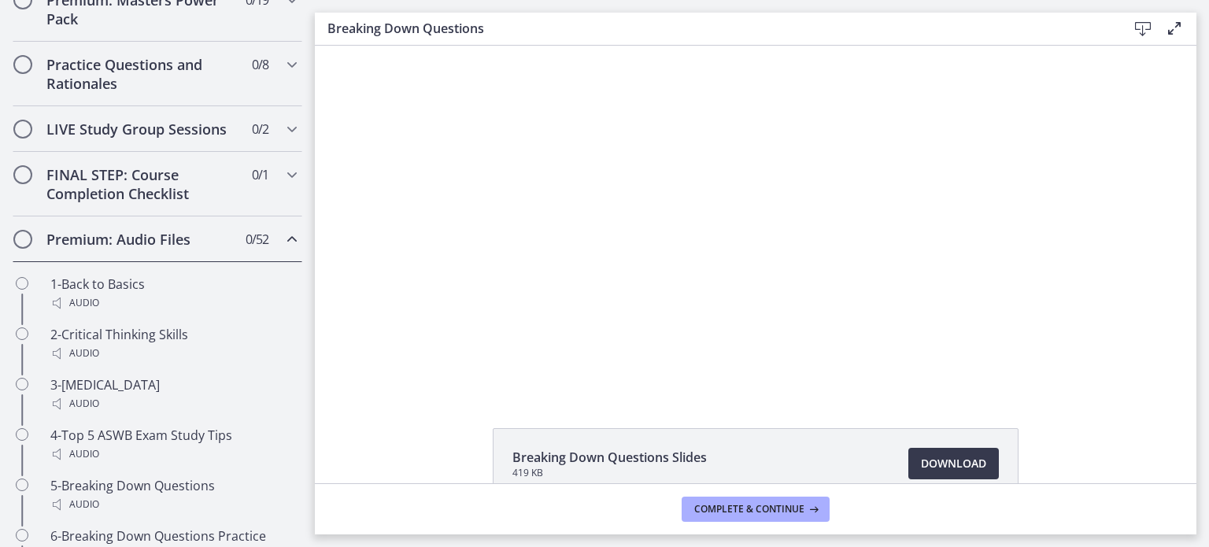
scroll to position [749, 0]
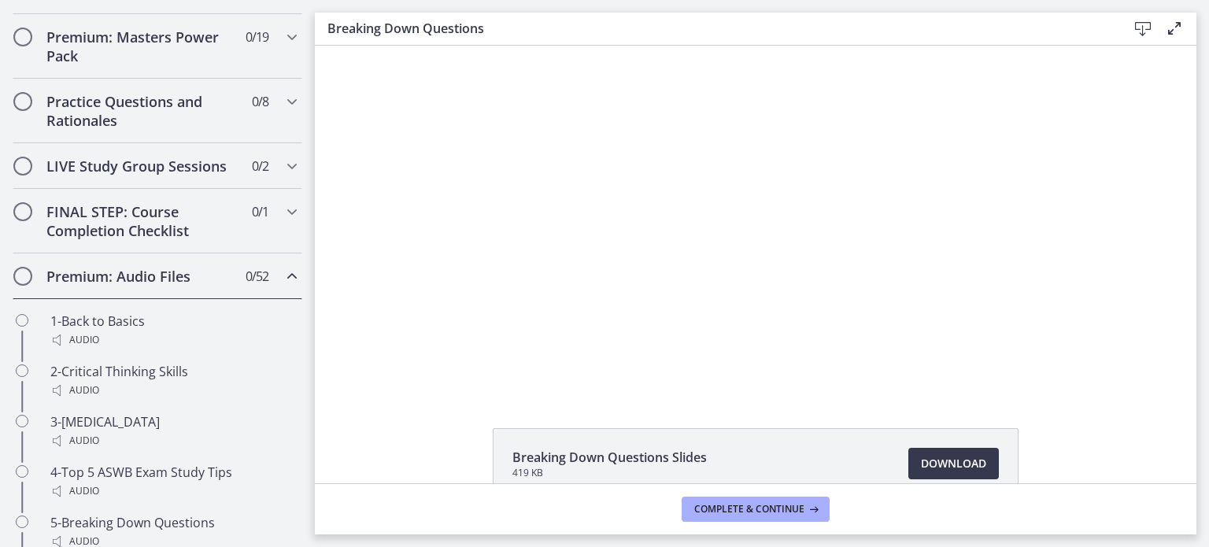
click at [283, 286] on icon "Chapters" at bounding box center [292, 276] width 19 height 19
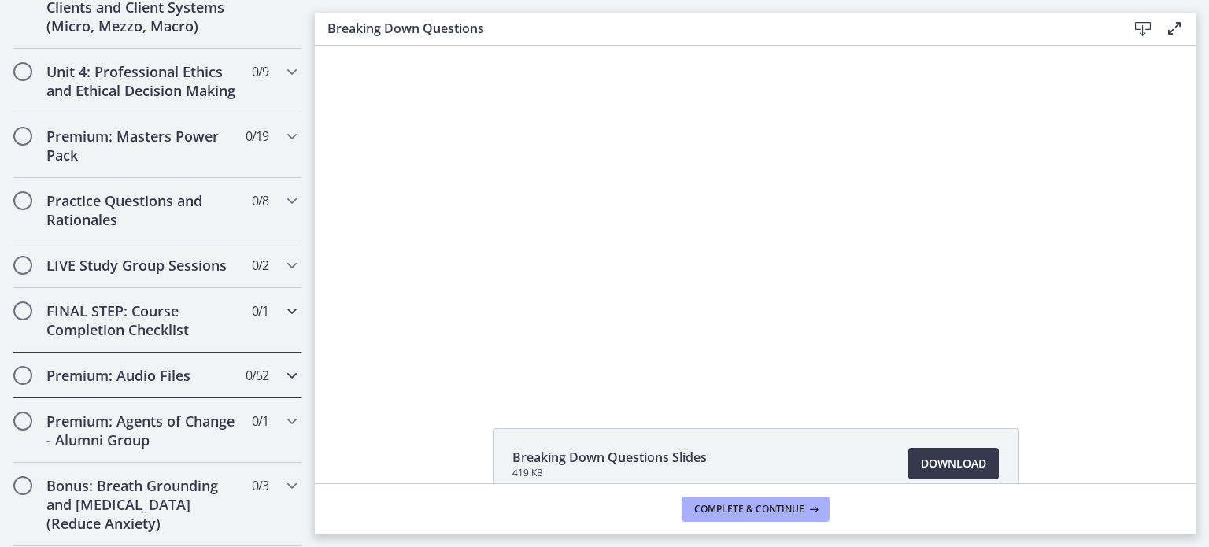
scroll to position [649, 0]
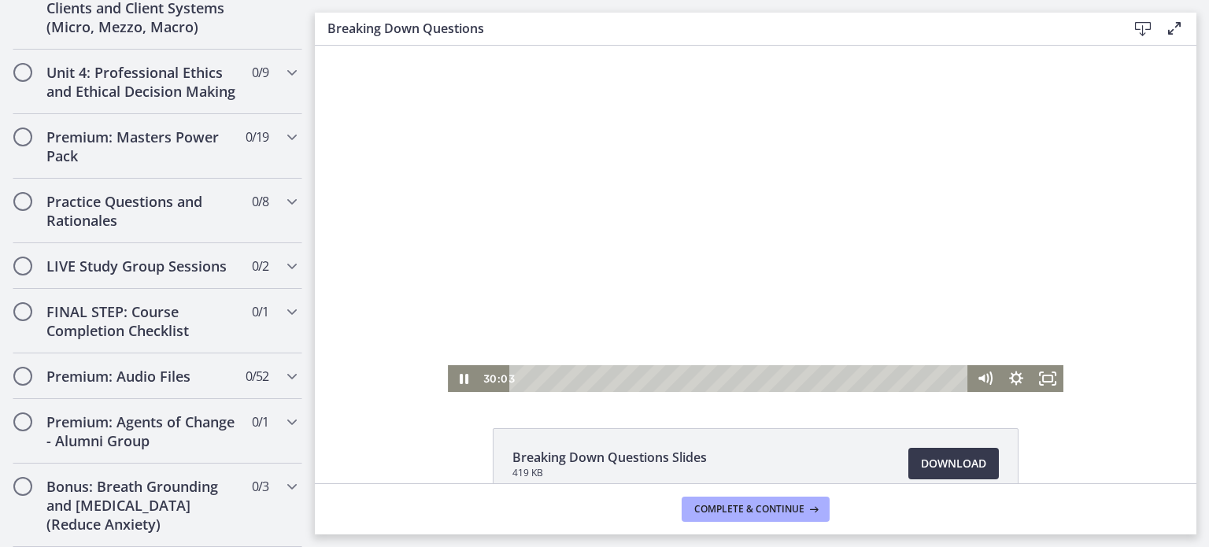
click at [837, 382] on div "Playbar" at bounding box center [841, 378] width 9 height 9
click at [452, 379] on icon "Pause" at bounding box center [464, 379] width 38 height 32
click at [452, 379] on icon "Play Video" at bounding box center [464, 378] width 31 height 27
click at [449, 365] on icon "Pause" at bounding box center [464, 379] width 38 height 32
click at [449, 365] on icon "Play Video" at bounding box center [465, 379] width 38 height 32
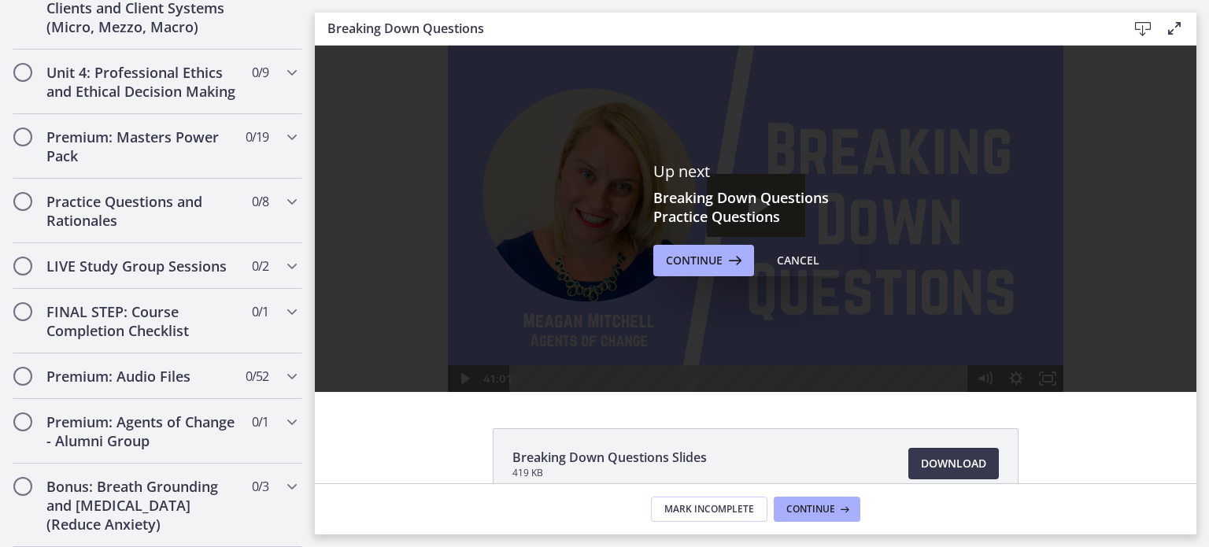
scroll to position [0, 0]
click at [666, 258] on span "Continue" at bounding box center [694, 260] width 57 height 19
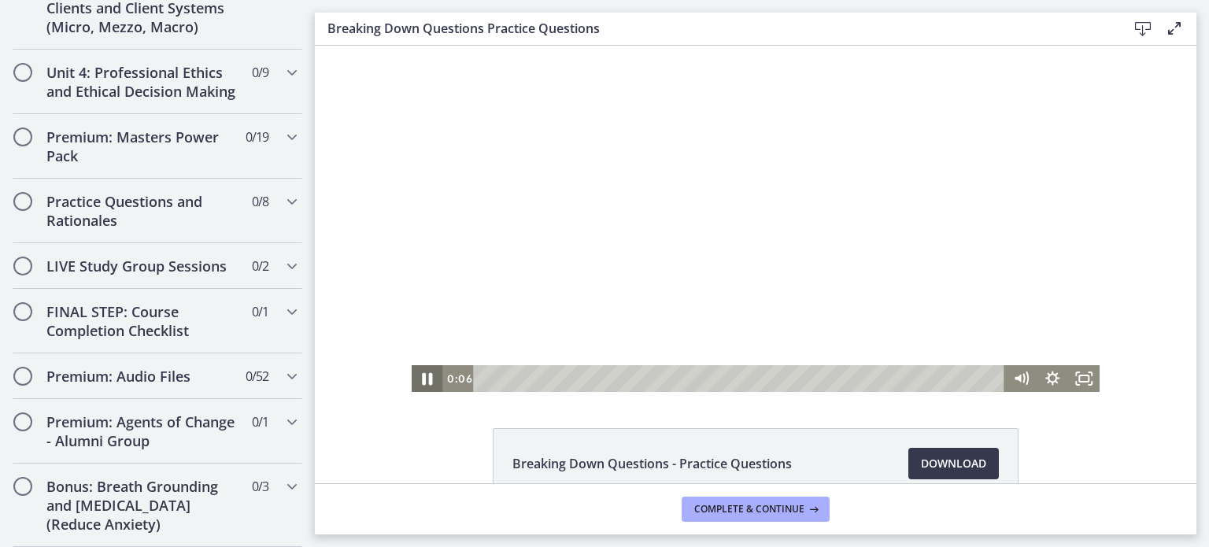
click at [416, 384] on icon "Pause" at bounding box center [427, 379] width 38 height 32
click at [416, 384] on icon "Play Video" at bounding box center [429, 379] width 38 height 32
click at [416, 384] on icon "Pause" at bounding box center [427, 379] width 38 height 32
click at [416, 384] on icon "Play Video" at bounding box center [429, 379] width 38 height 32
click at [416, 384] on icon "Pause" at bounding box center [427, 379] width 38 height 32
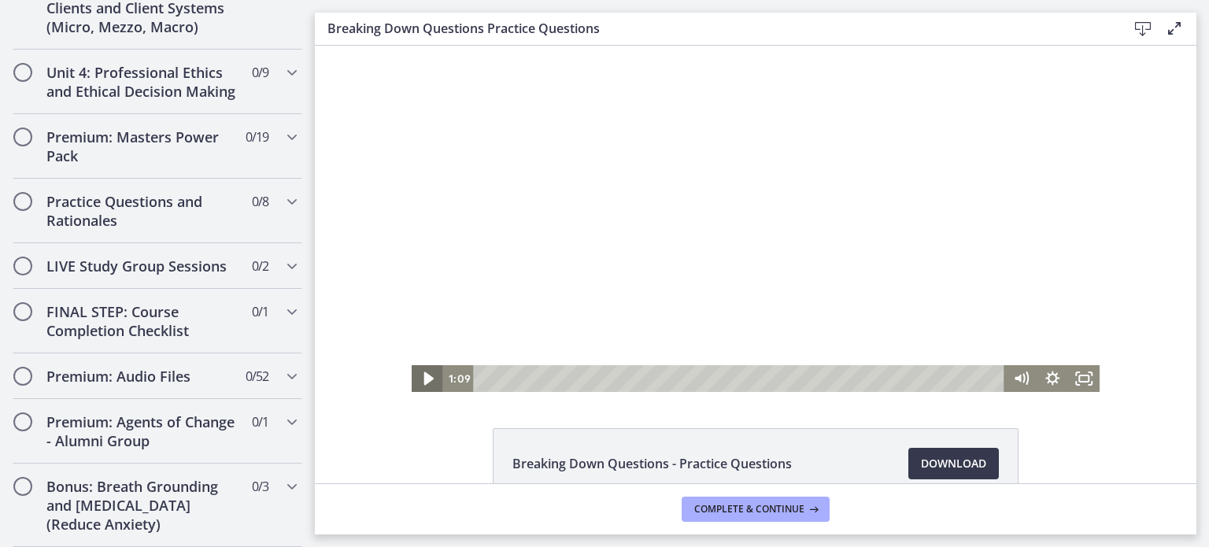
click at [416, 384] on icon "Play Video" at bounding box center [429, 379] width 38 height 32
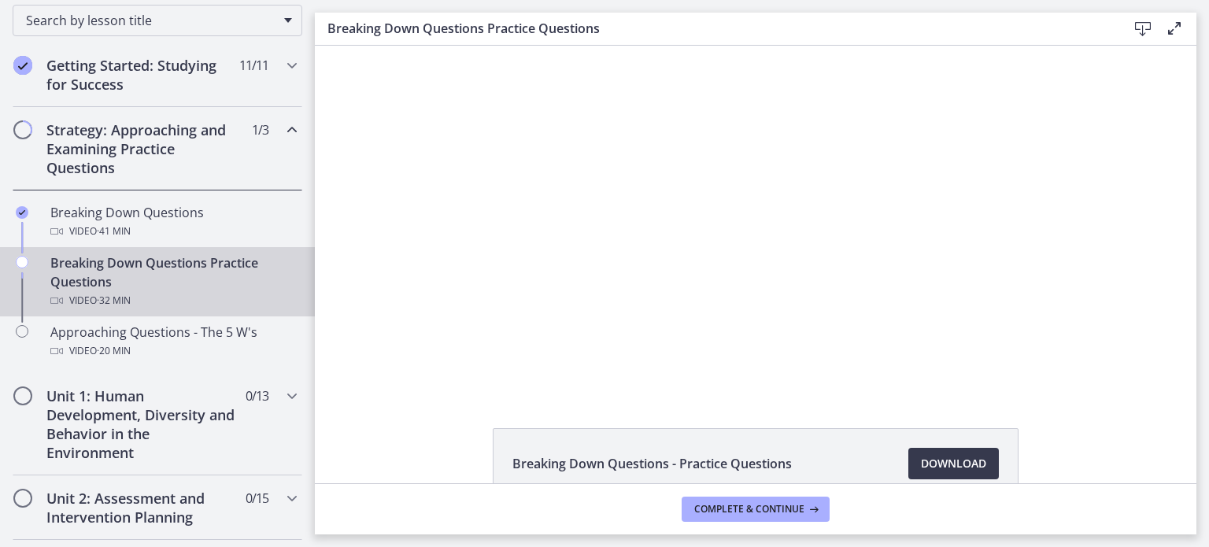
scroll to position [261, 0]
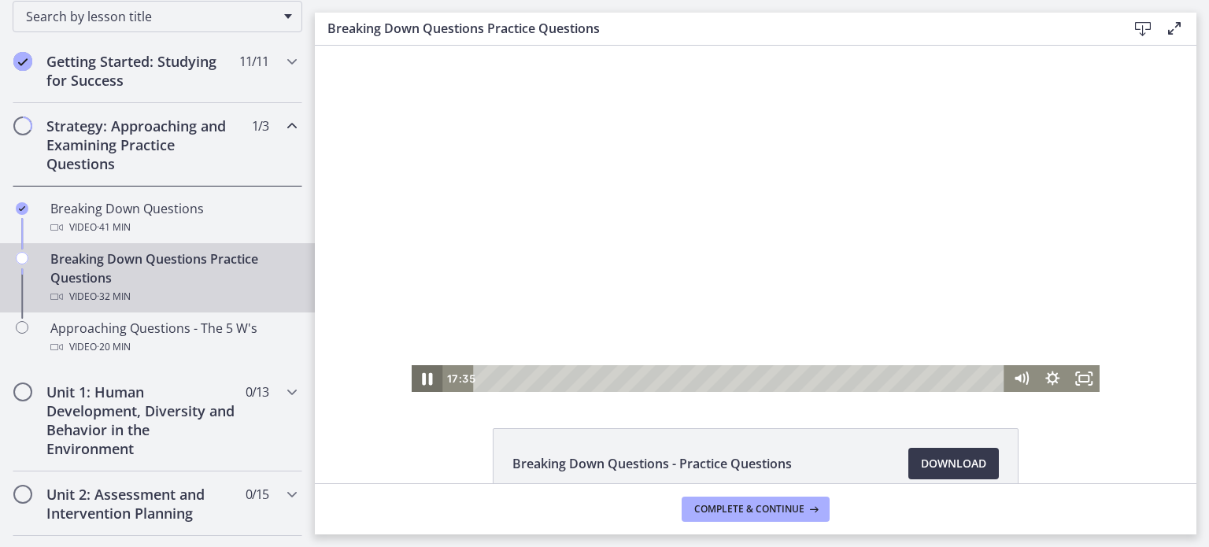
click at [427, 383] on icon "Pause" at bounding box center [427, 379] width 38 height 32
click at [427, 383] on icon "Play Video" at bounding box center [429, 379] width 38 height 32
click at [426, 372] on icon "Pause" at bounding box center [427, 379] width 38 height 32
click at [426, 372] on icon "Play Video" at bounding box center [429, 379] width 38 height 32
click at [426, 372] on icon "Pause" at bounding box center [427, 379] width 38 height 32
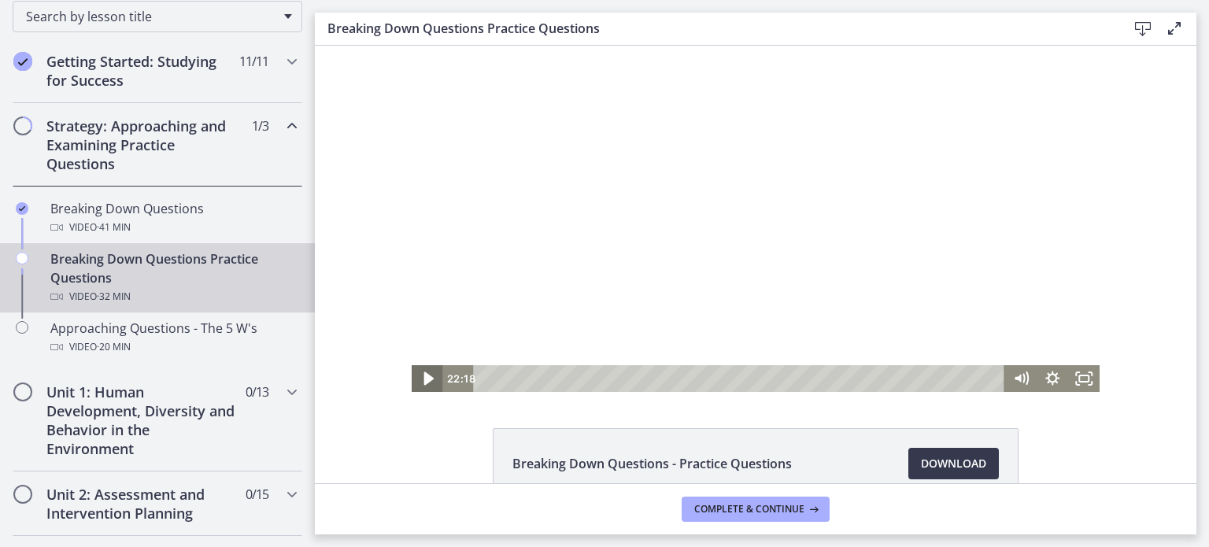
click at [426, 372] on icon "Play Video" at bounding box center [429, 379] width 38 height 32
click at [426, 372] on icon "Pause" at bounding box center [427, 378] width 31 height 27
click at [426, 372] on icon "Play Video" at bounding box center [429, 379] width 38 height 32
click at [426, 372] on icon "Pause" at bounding box center [427, 379] width 38 height 32
click at [426, 372] on icon "Play Video" at bounding box center [429, 379] width 38 height 32
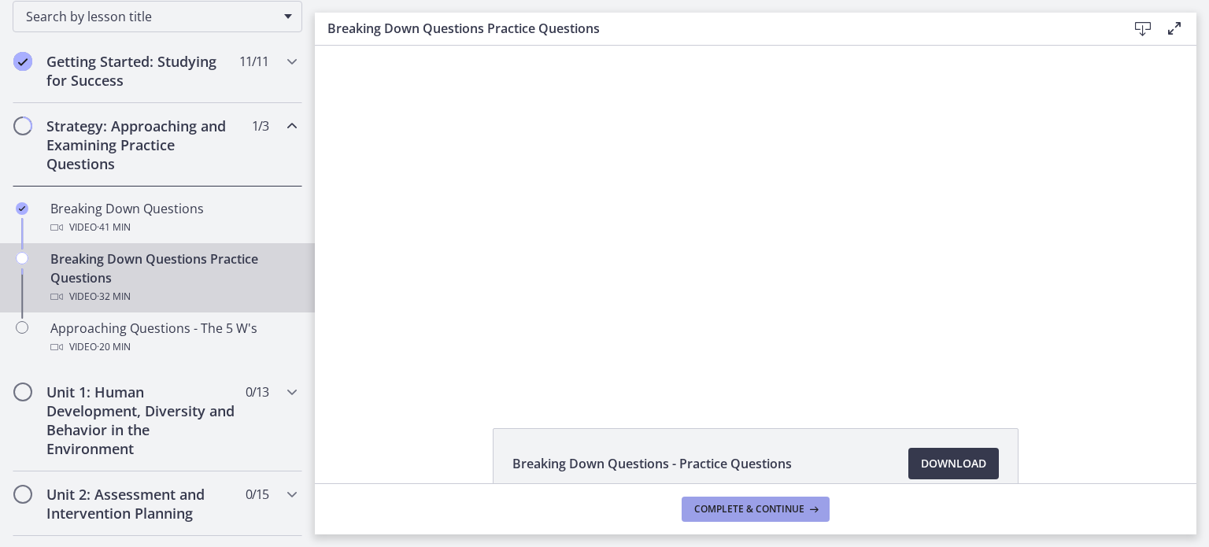
click at [767, 519] on button "Complete & continue" at bounding box center [756, 509] width 148 height 25
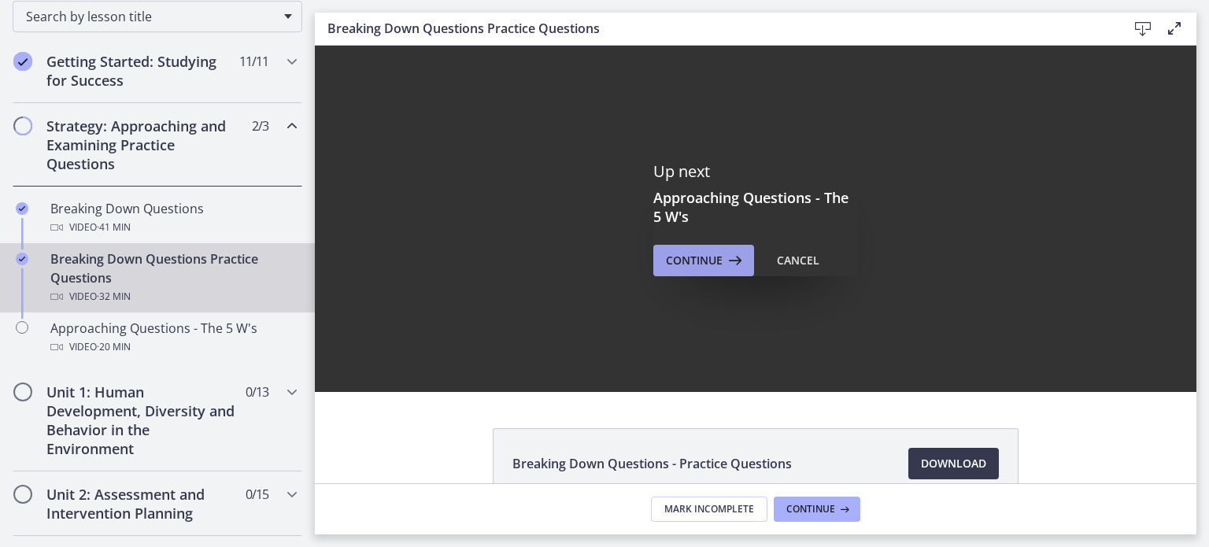
click at [674, 267] on span "Continue" at bounding box center [694, 260] width 57 height 19
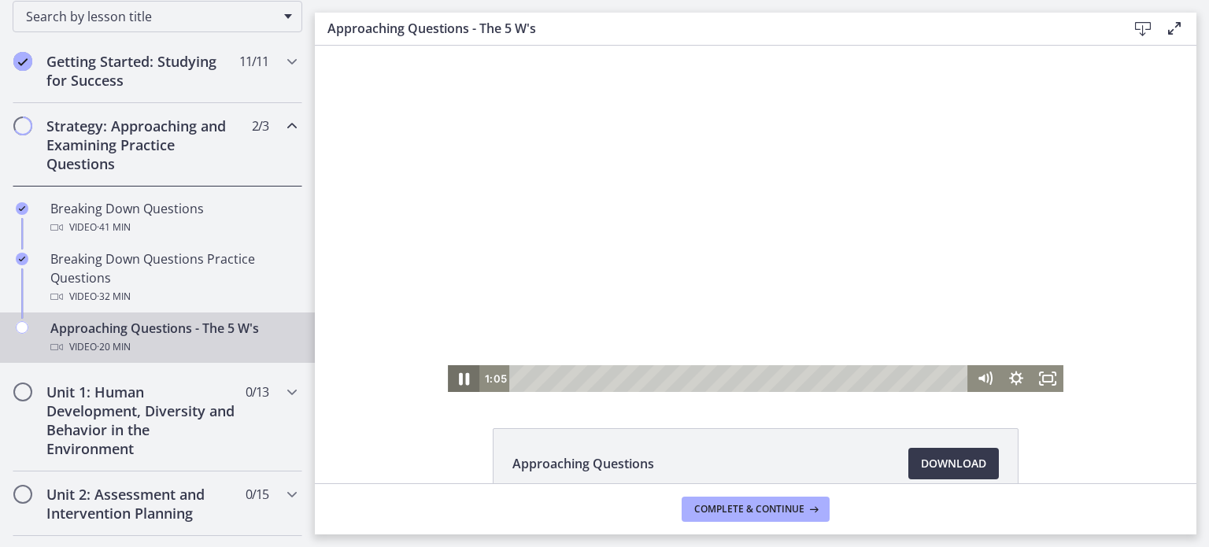
click at [450, 369] on icon "Pause" at bounding box center [464, 379] width 38 height 32
